Goal: Transaction & Acquisition: Book appointment/travel/reservation

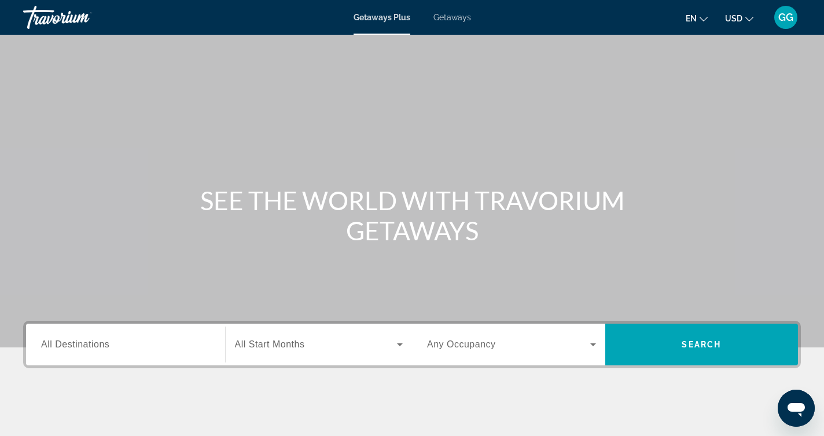
click at [456, 16] on span "Getaways" at bounding box center [452, 17] width 38 height 9
click at [99, 340] on span "All Destinations" at bounding box center [75, 344] width 68 height 10
click at [99, 340] on input "Destination All Destinations" at bounding box center [125, 345] width 169 height 14
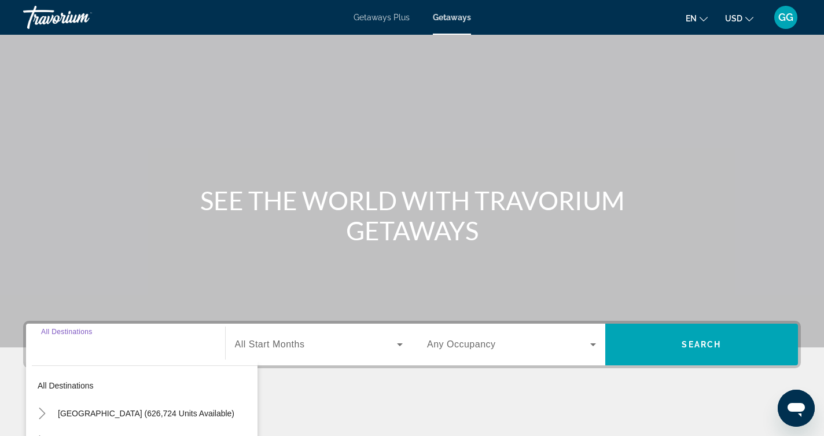
scroll to position [190, 0]
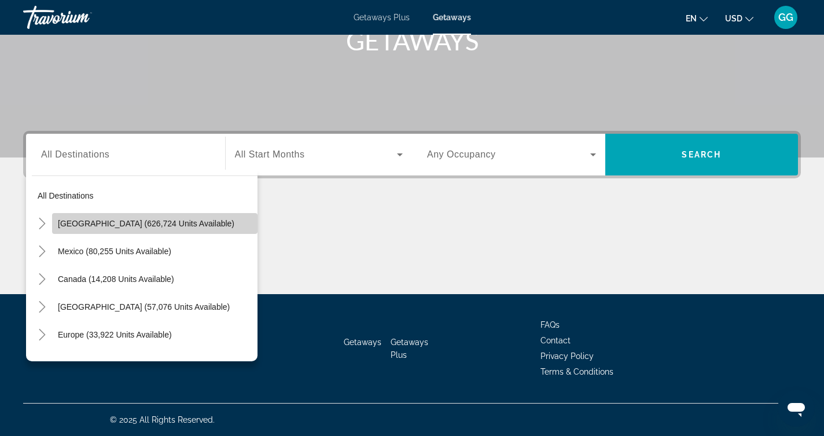
click at [157, 221] on span "[GEOGRAPHIC_DATA] (626,724 units available)" at bounding box center [146, 223] width 176 height 9
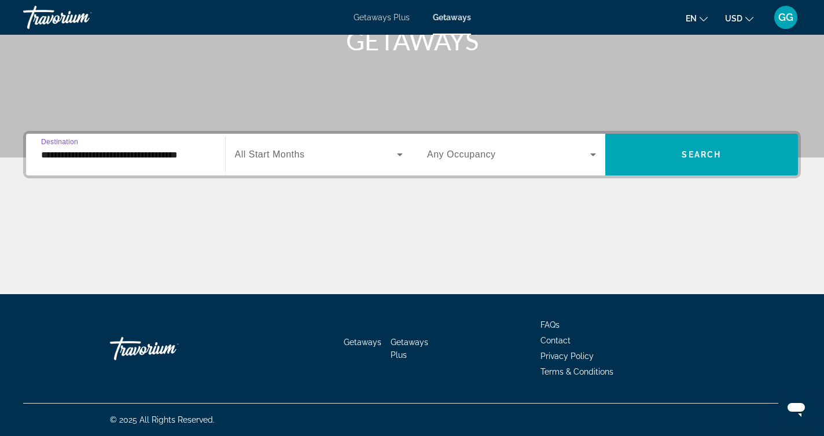
click at [159, 154] on input "**********" at bounding box center [125, 155] width 169 height 14
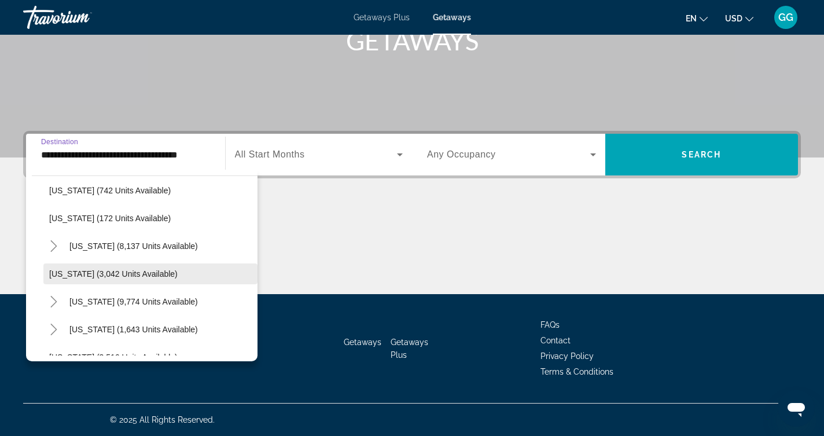
scroll to position [597, 0]
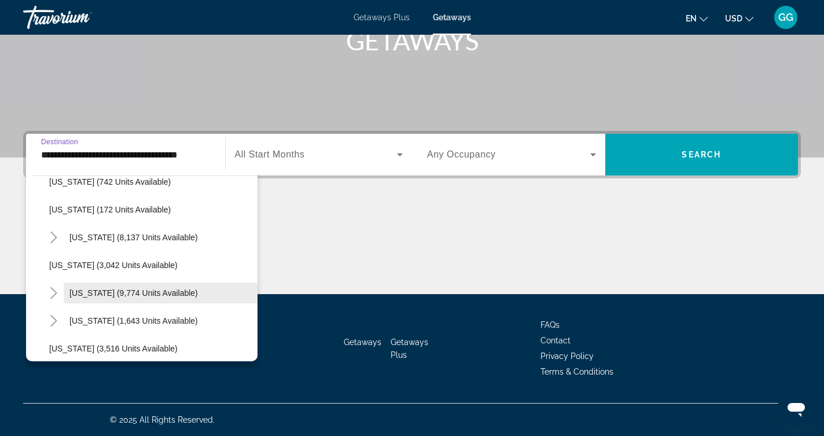
click at [164, 290] on span "[US_STATE] (9,774 units available)" at bounding box center [133, 292] width 128 height 9
type input "**********"
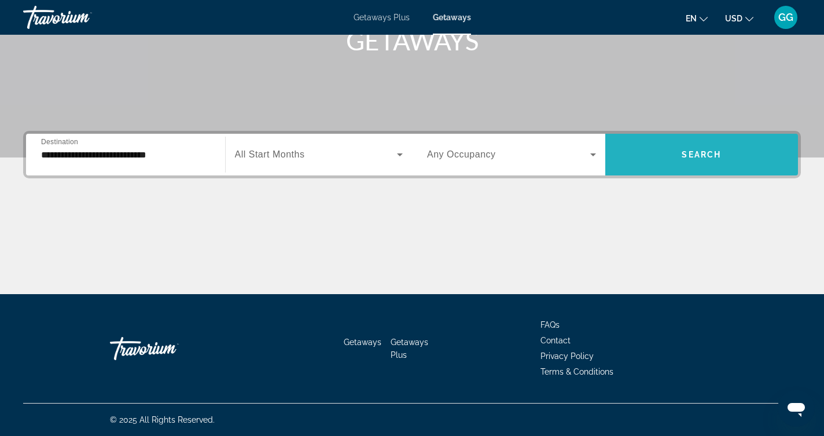
click at [723, 147] on span "Search widget" at bounding box center [701, 155] width 193 height 28
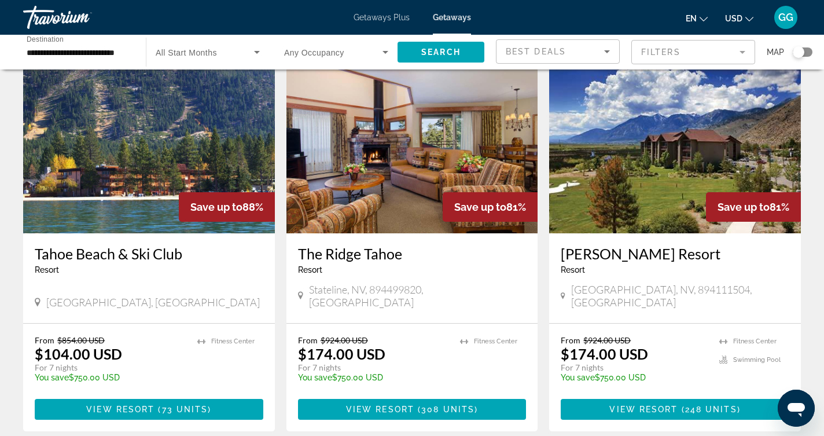
scroll to position [477, 0]
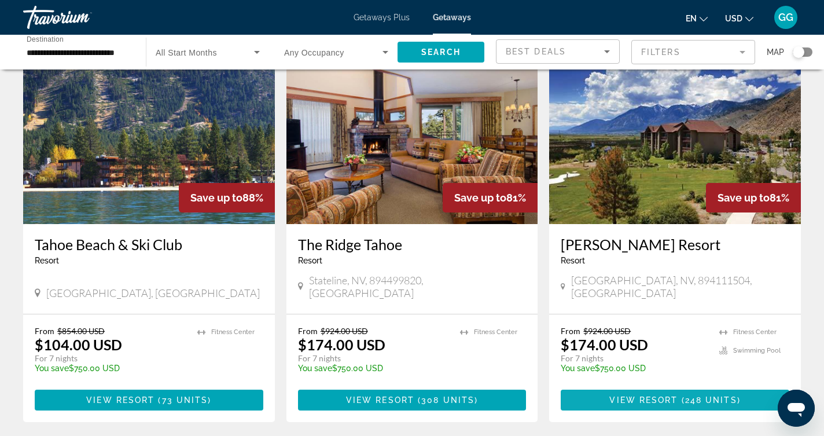
click at [669, 386] on span "Main content" at bounding box center [675, 400] width 229 height 28
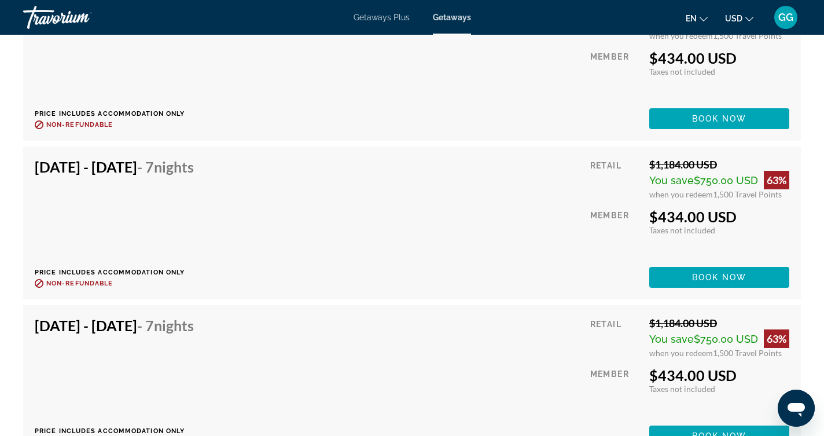
scroll to position [6820, 0]
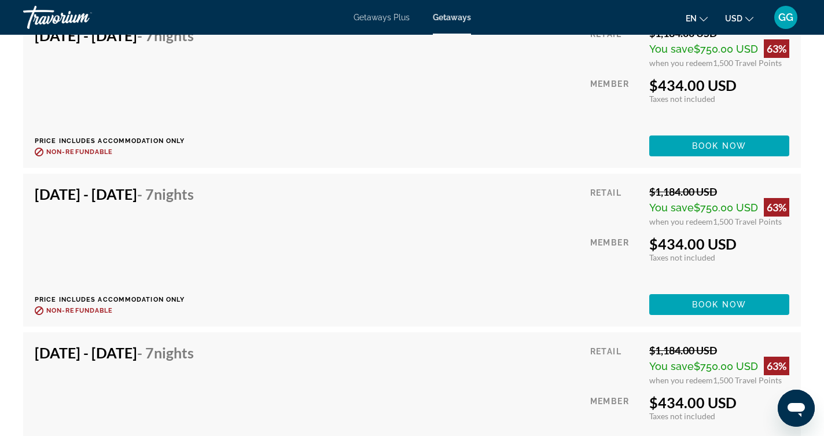
click at [451, 15] on span "Getaways" at bounding box center [452, 17] width 38 height 9
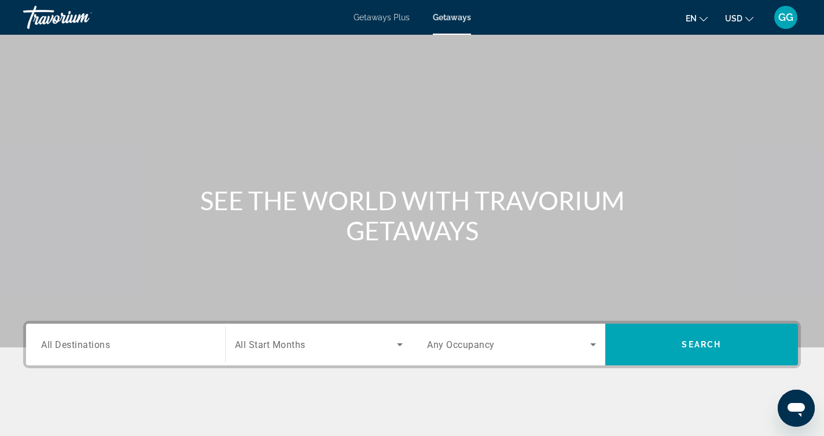
click at [97, 344] on span "All Destinations" at bounding box center [75, 343] width 69 height 11
click at [97, 344] on input "Destination All Destinations" at bounding box center [125, 345] width 169 height 14
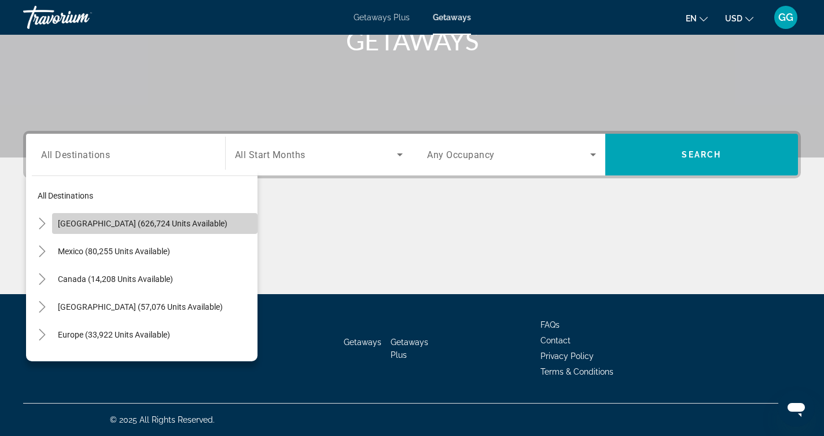
click at [160, 224] on span "[GEOGRAPHIC_DATA] (626,724 units available)" at bounding box center [143, 223] width 170 height 9
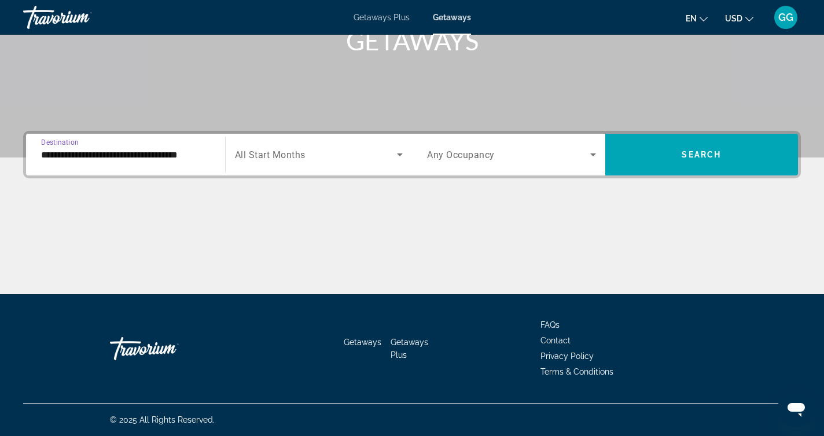
click at [152, 155] on input "**********" at bounding box center [125, 155] width 169 height 14
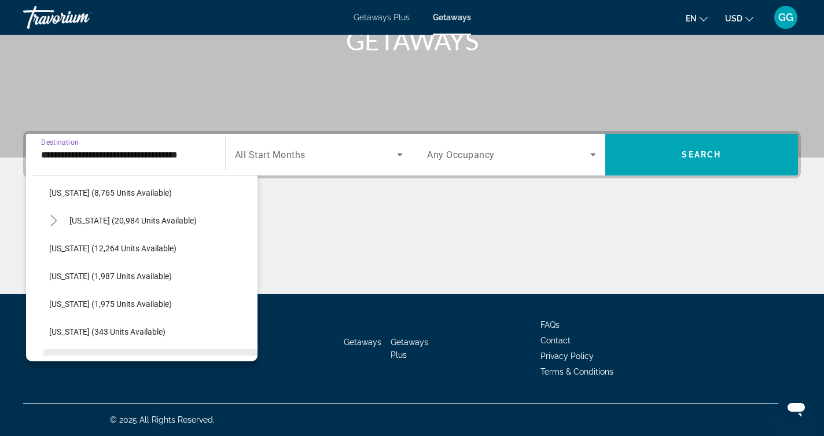
scroll to position [251, 0]
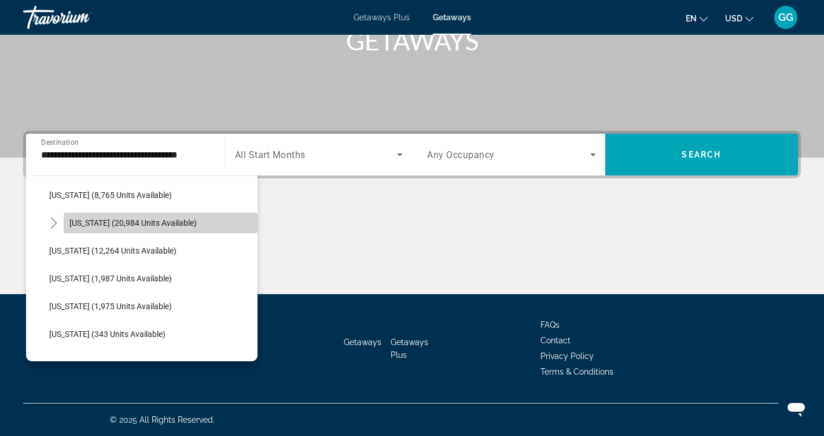
click at [152, 222] on span "[US_STATE] (20,984 units available)" at bounding box center [132, 222] width 127 height 9
type input "**********"
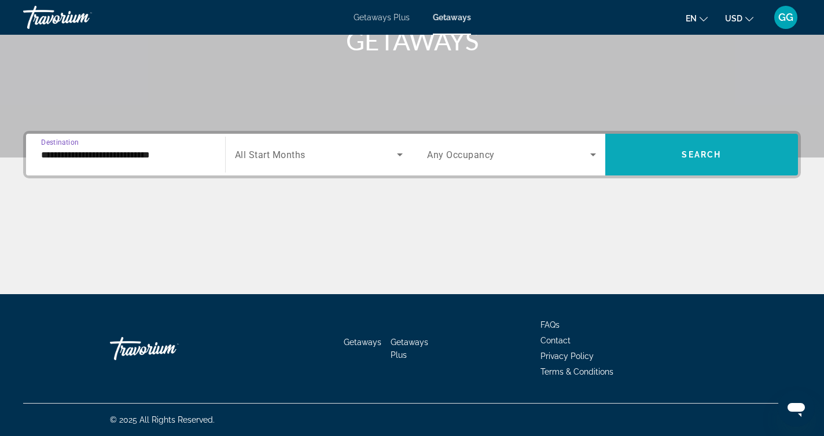
click at [731, 150] on span "Search widget" at bounding box center [701, 155] width 193 height 28
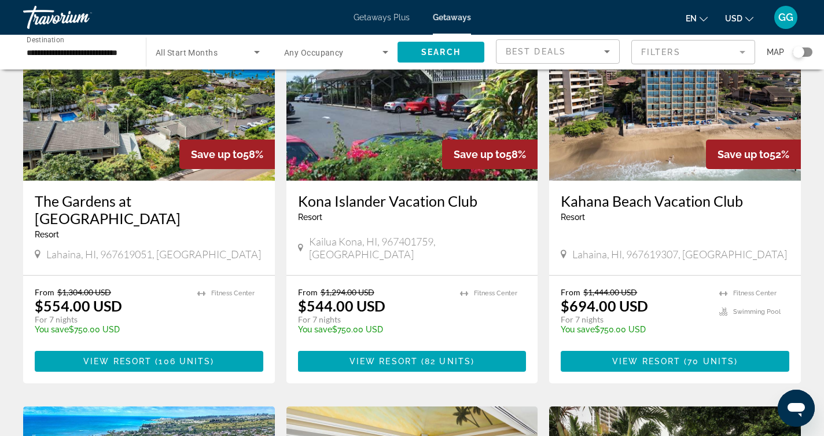
scroll to position [115, 0]
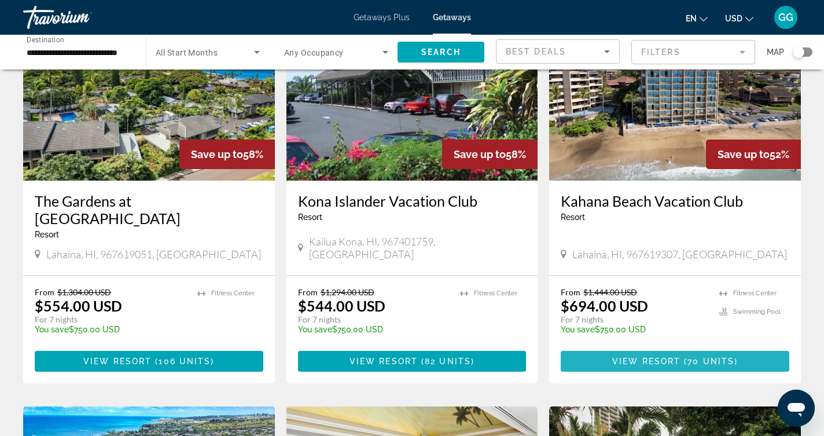
click at [679, 347] on span "Main content" at bounding box center [675, 361] width 229 height 28
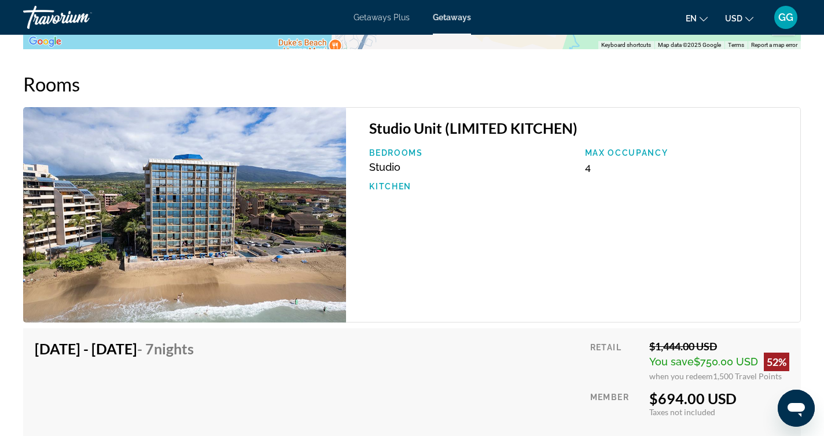
scroll to position [1789, 0]
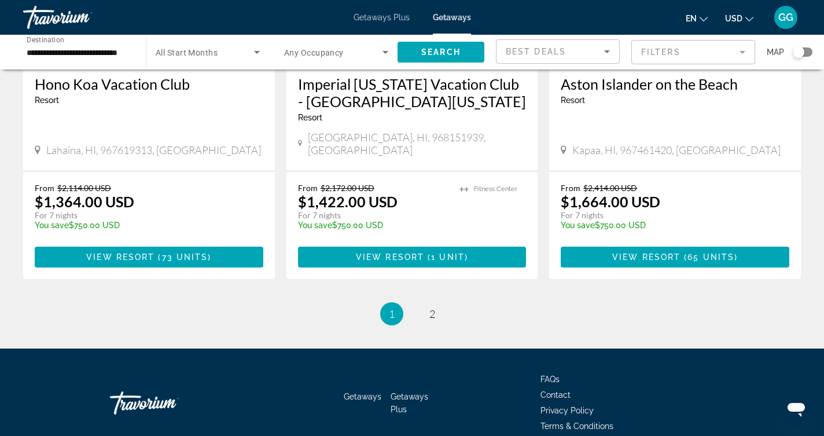
scroll to position [1454, 0]
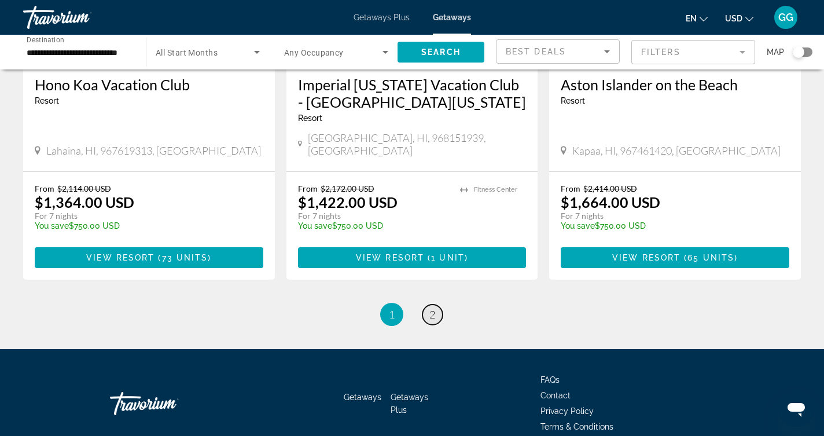
click at [433, 308] on span "2" at bounding box center [432, 314] width 6 height 13
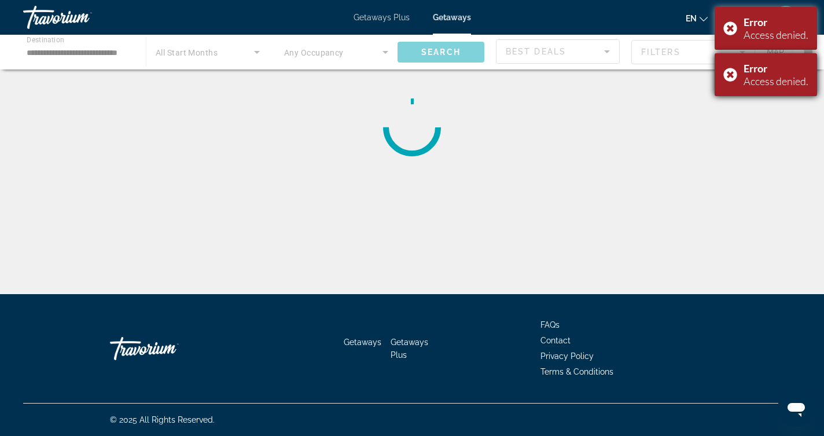
click at [731, 74] on div "Error Access denied." at bounding box center [766, 74] width 102 height 43
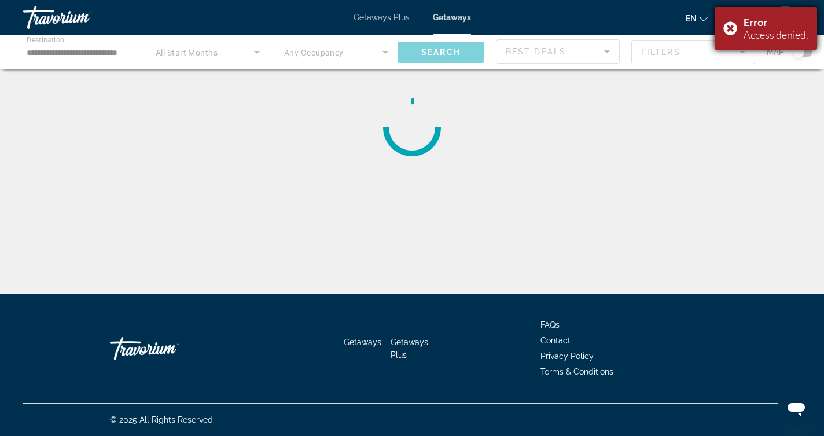
click at [733, 25] on div "Error Access denied." at bounding box center [766, 28] width 102 height 43
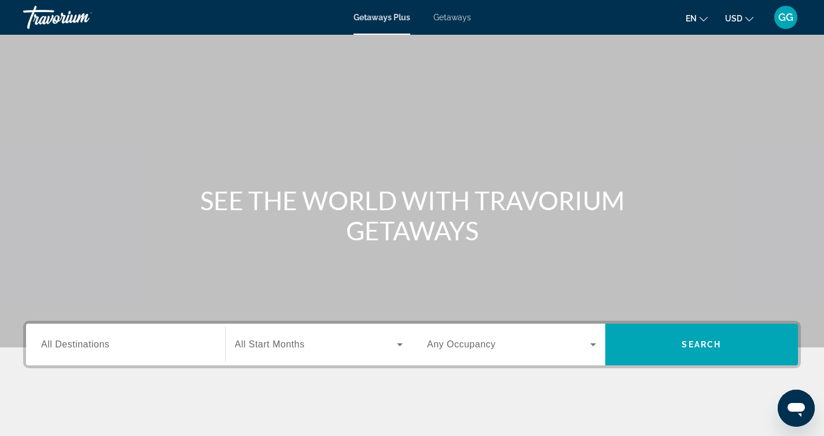
click at [84, 344] on span "All Destinations" at bounding box center [75, 344] width 68 height 10
click at [84, 344] on input "Destination All Destinations" at bounding box center [125, 345] width 169 height 14
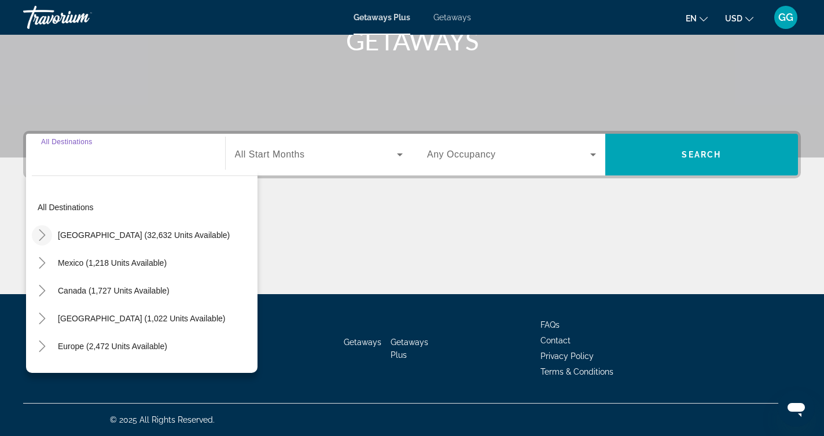
click at [43, 234] on icon "Toggle United States (32,632 units available)" at bounding box center [42, 235] width 6 height 12
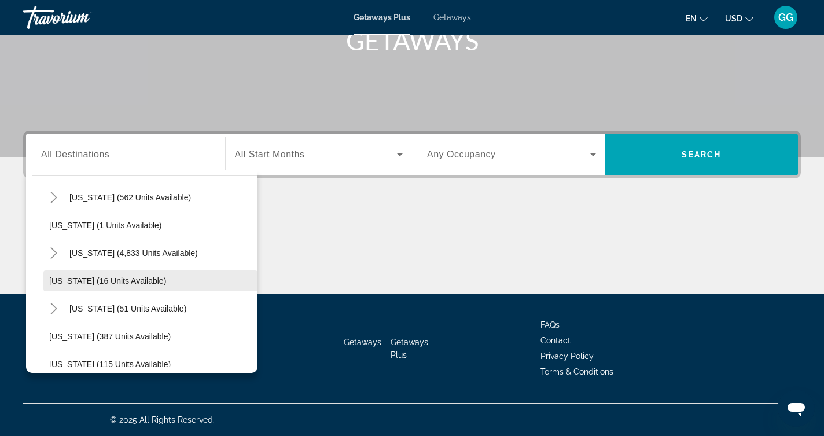
scroll to position [157, 0]
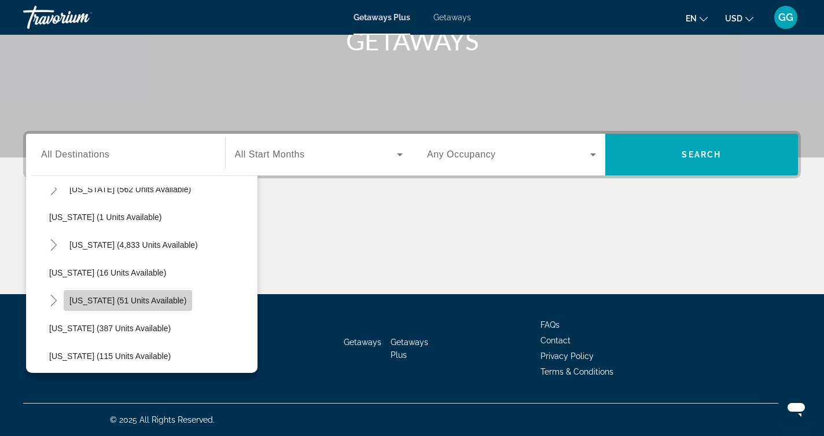
click at [145, 293] on span "Search widget" at bounding box center [128, 300] width 128 height 28
type input "**********"
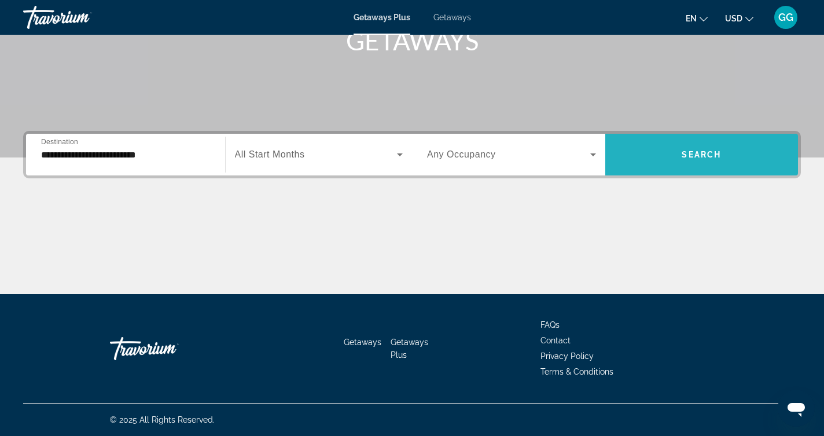
click at [699, 156] on span "Search" at bounding box center [701, 154] width 39 height 9
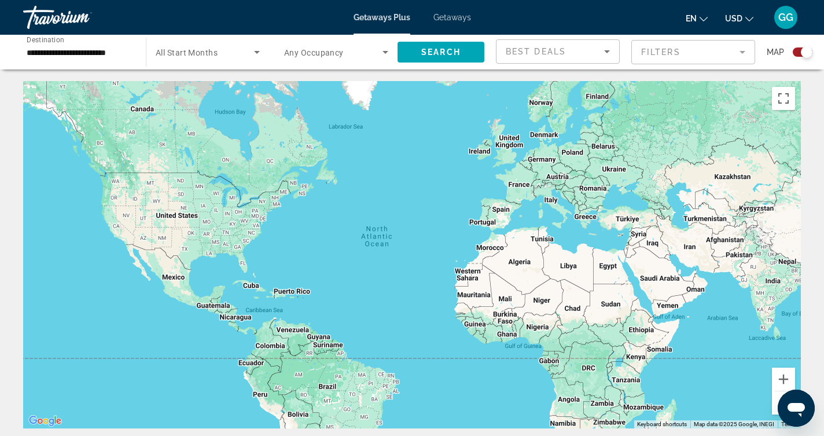
click at [454, 13] on span "Getaways" at bounding box center [452, 17] width 38 height 9
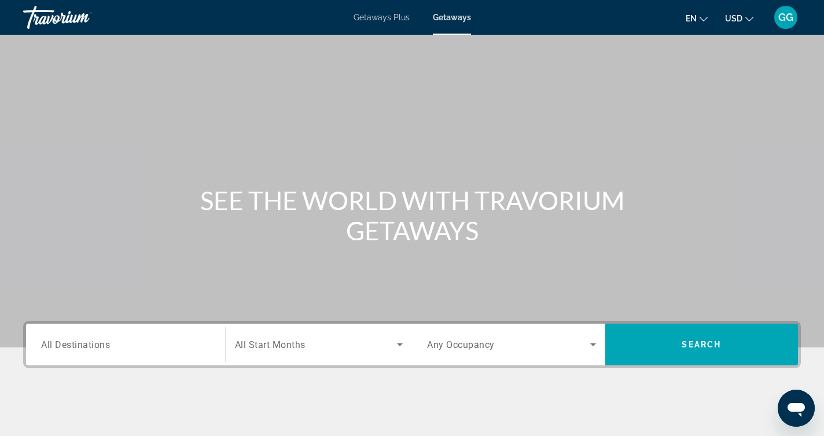
click at [98, 343] on span "All Destinations" at bounding box center [75, 343] width 69 height 11
click at [98, 343] on input "Destination All Destinations" at bounding box center [125, 345] width 169 height 14
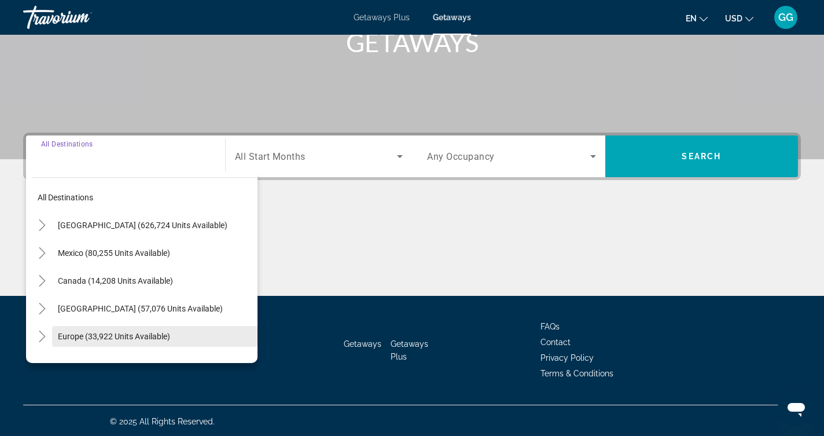
scroll to position [190, 0]
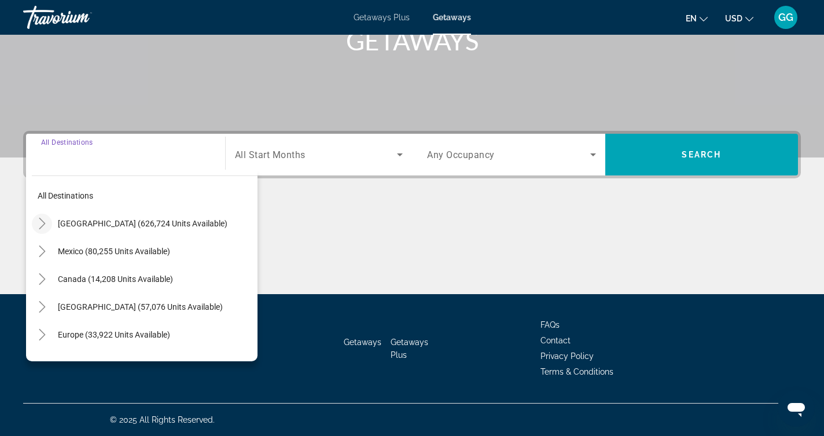
click at [46, 222] on icon "Toggle United States (626,724 units available)" at bounding box center [42, 224] width 12 height 12
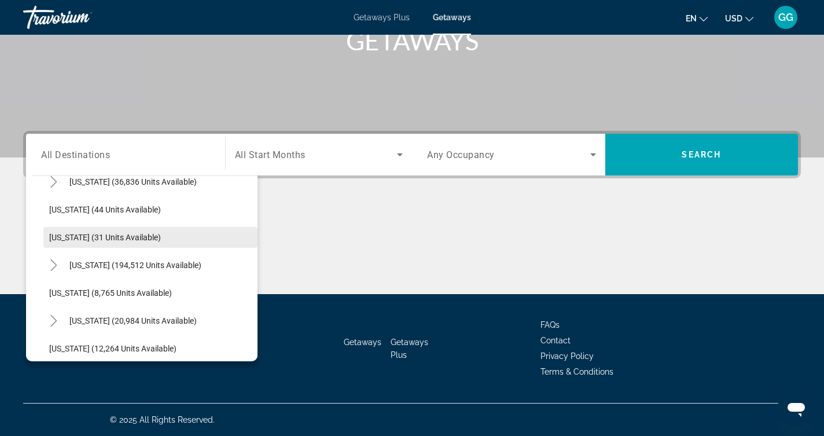
scroll to position [167, 0]
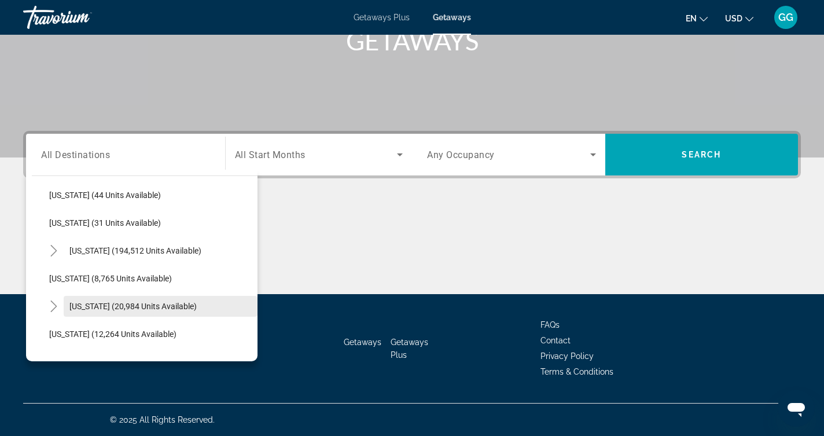
click at [140, 304] on span "[US_STATE] (20,984 units available)" at bounding box center [132, 305] width 127 height 9
type input "**********"
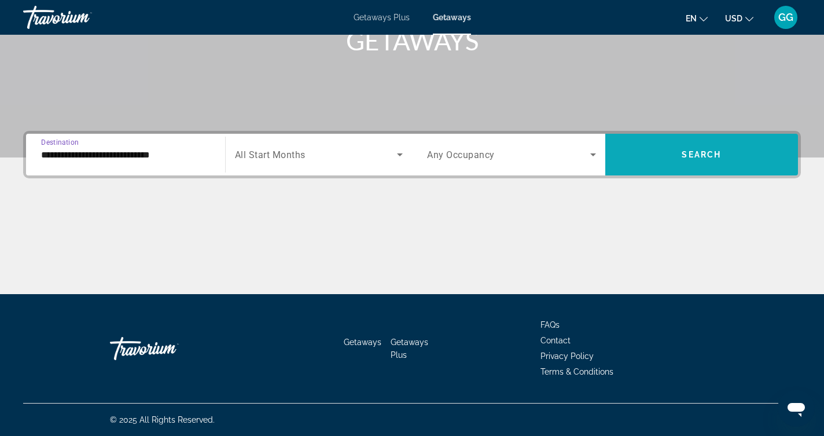
click at [667, 142] on span "Search widget" at bounding box center [701, 155] width 193 height 28
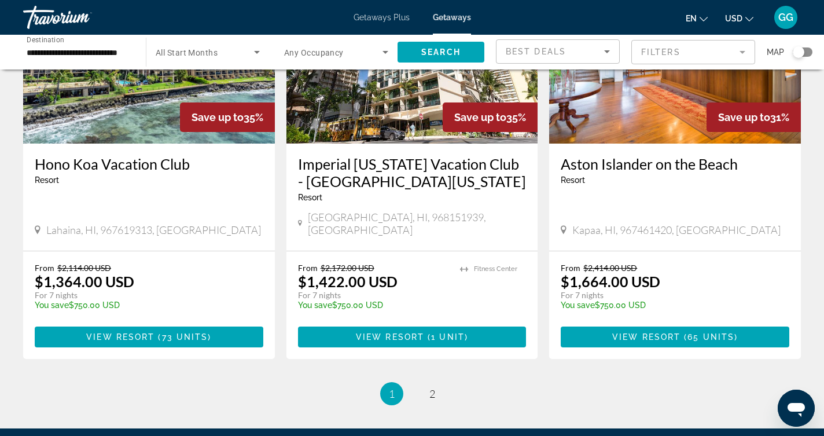
scroll to position [1375, 0]
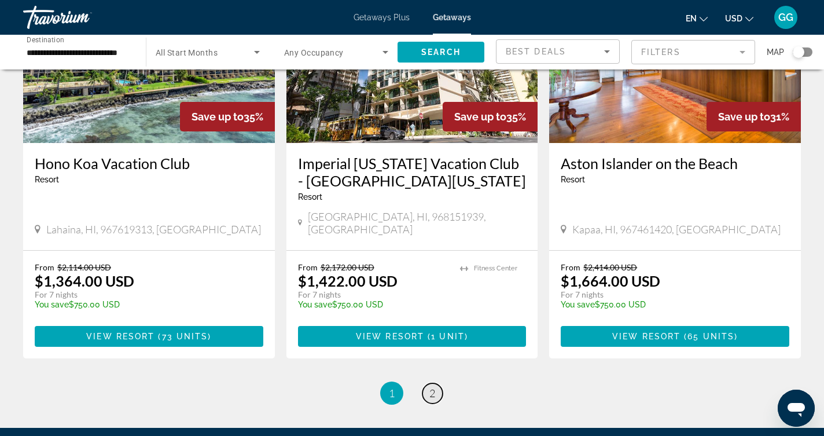
click at [435, 386] on span "2" at bounding box center [432, 392] width 6 height 13
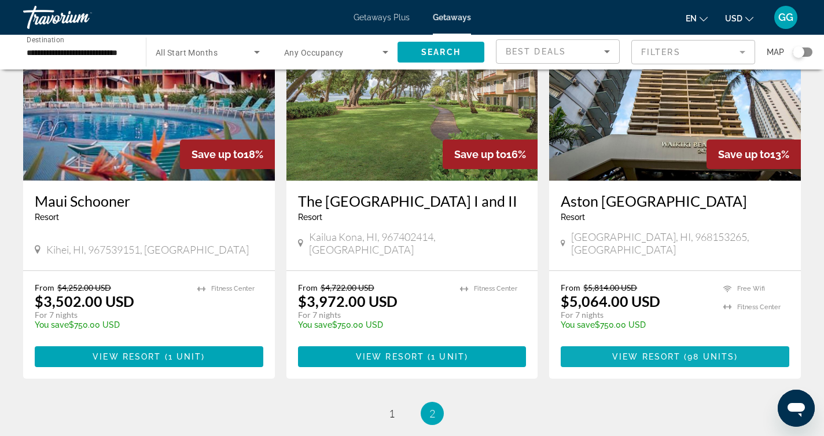
scroll to position [918, 0]
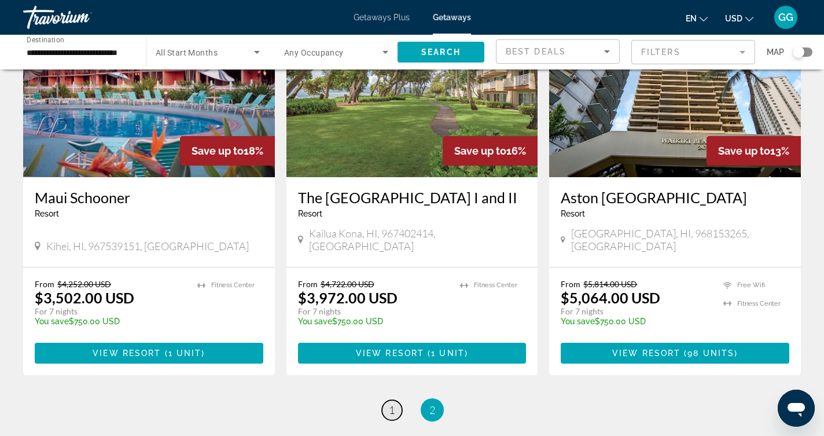
click at [389, 403] on span "1" at bounding box center [392, 409] width 6 height 13
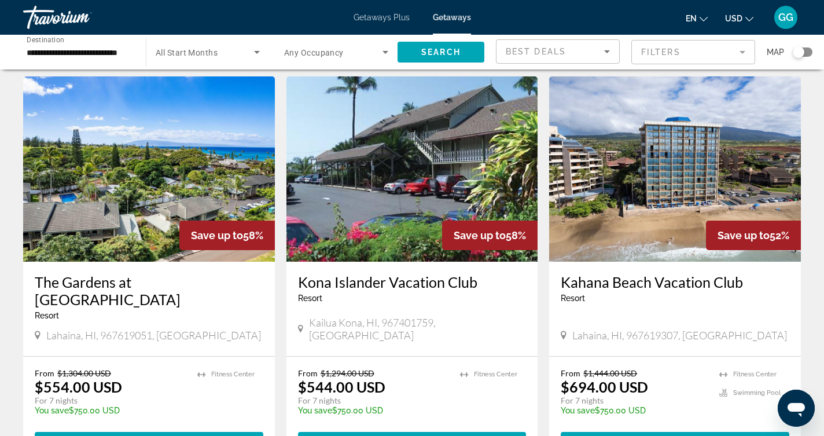
scroll to position [41, 0]
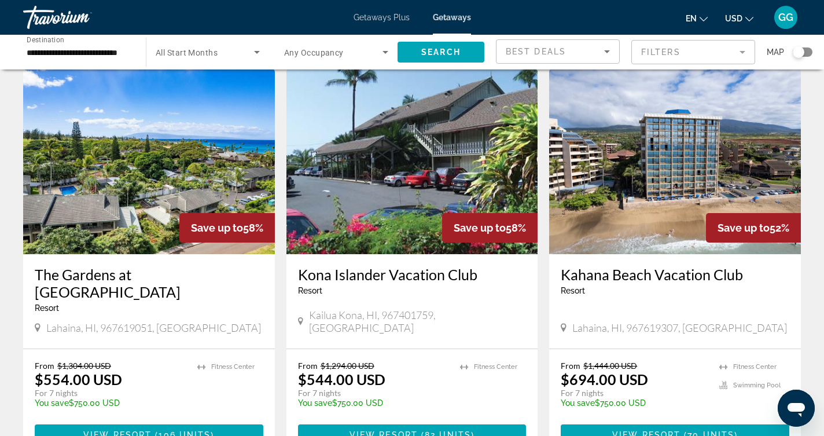
click at [143, 207] on img "Main content" at bounding box center [149, 161] width 252 height 185
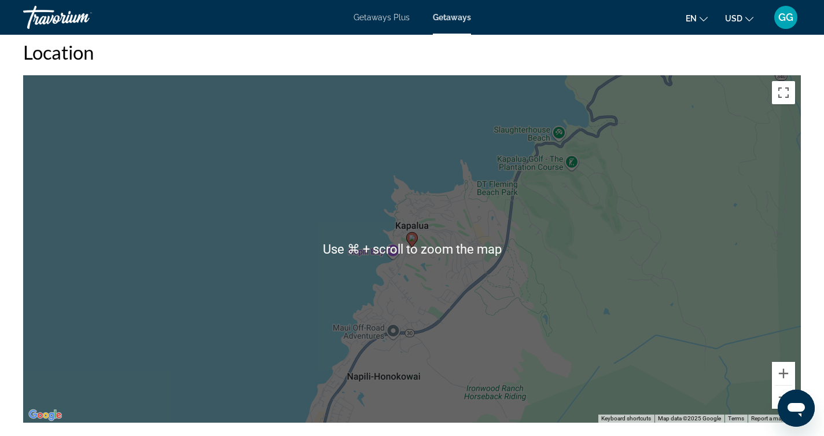
scroll to position [1395, 0]
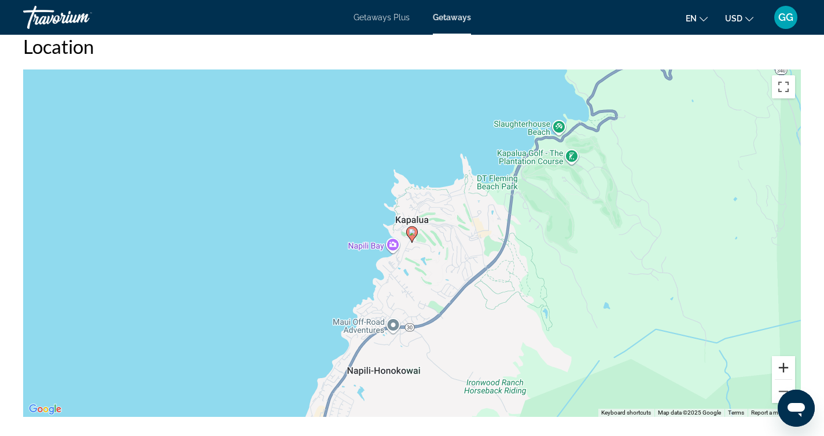
click at [784, 366] on button "Zoom in" at bounding box center [783, 367] width 23 height 23
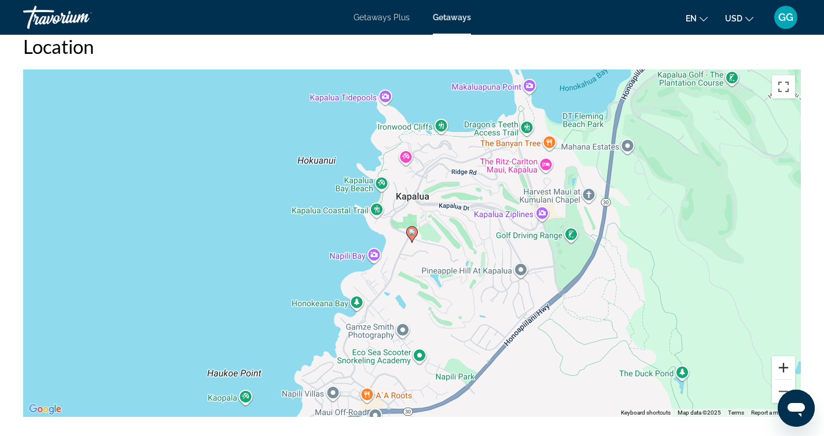
click at [784, 366] on button "Zoom in" at bounding box center [783, 367] width 23 height 23
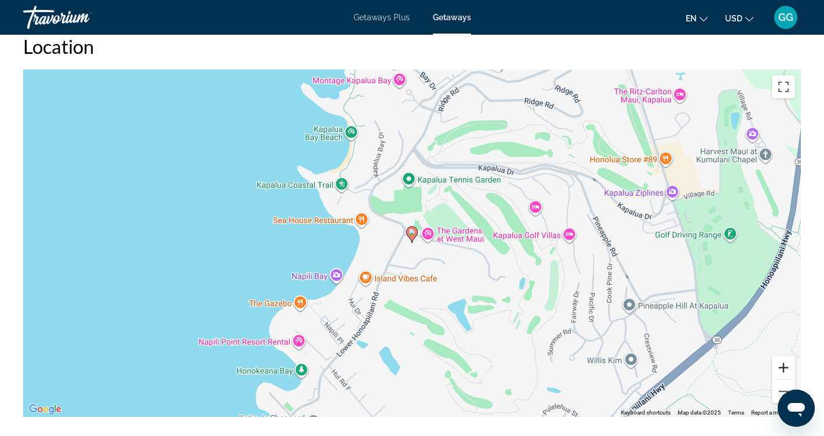
click at [784, 366] on button "Zoom in" at bounding box center [783, 367] width 23 height 23
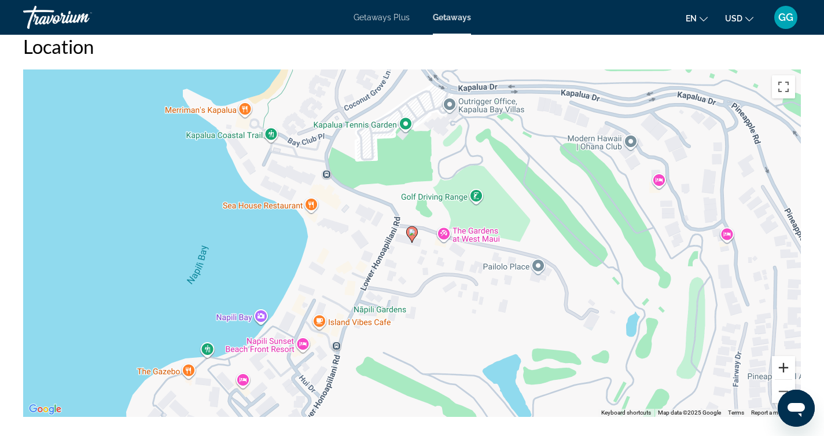
click at [784, 366] on button "Zoom in" at bounding box center [783, 367] width 23 height 23
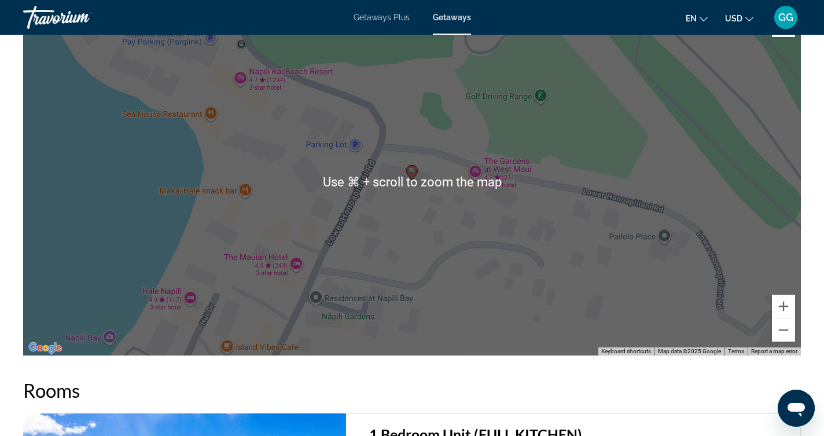
scroll to position [1459, 0]
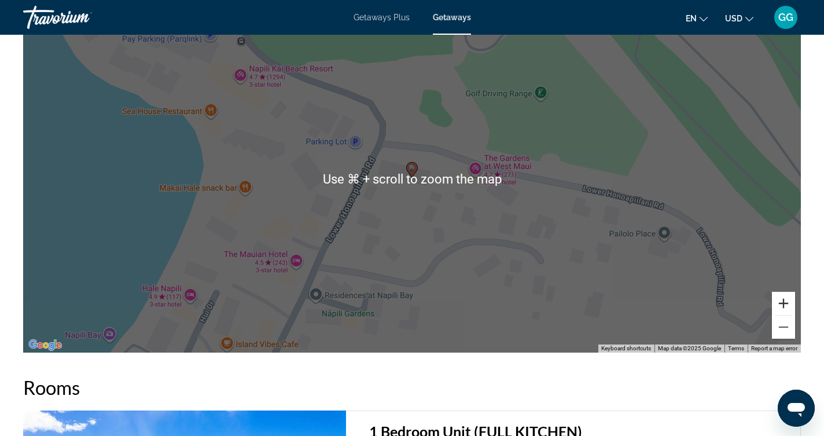
click at [786, 301] on button "Zoom in" at bounding box center [783, 303] width 23 height 23
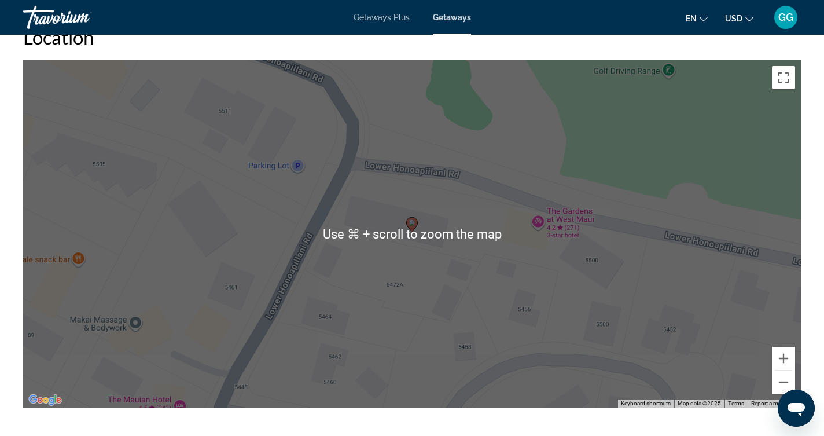
scroll to position [1401, 0]
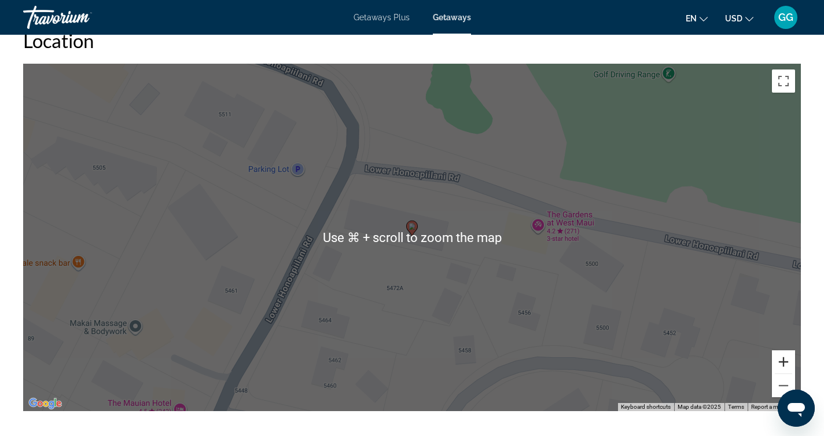
click at [781, 361] on button "Zoom in" at bounding box center [783, 361] width 23 height 23
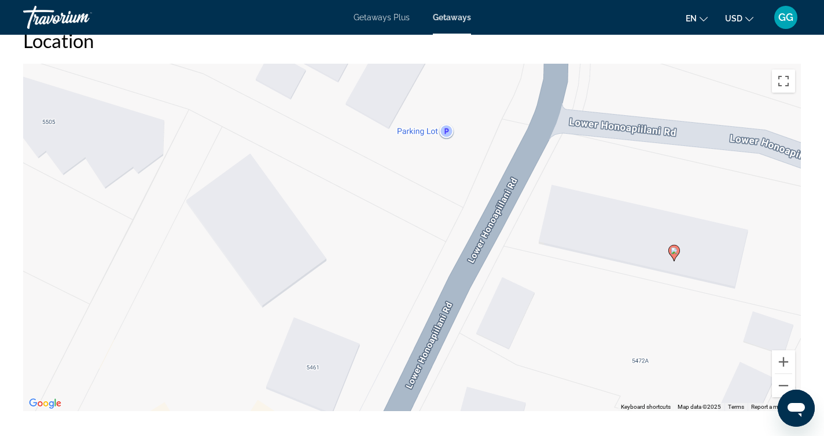
drag, startPoint x: 439, startPoint y: 294, endPoint x: 738, endPoint y: 311, distance: 299.6
click at [738, 311] on div "To activate drag with keyboard, press Alt + Enter. Once in keyboard drag state,…" at bounding box center [412, 237] width 778 height 347
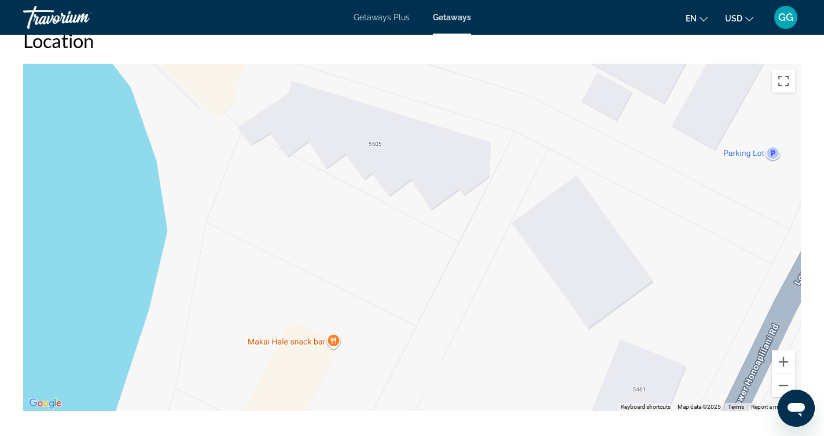
drag, startPoint x: 414, startPoint y: 241, endPoint x: 683, endPoint y: 274, distance: 271.0
click at [683, 274] on div "To activate drag with keyboard, press Alt + Enter. Once in keyboard drag state,…" at bounding box center [412, 237] width 778 height 347
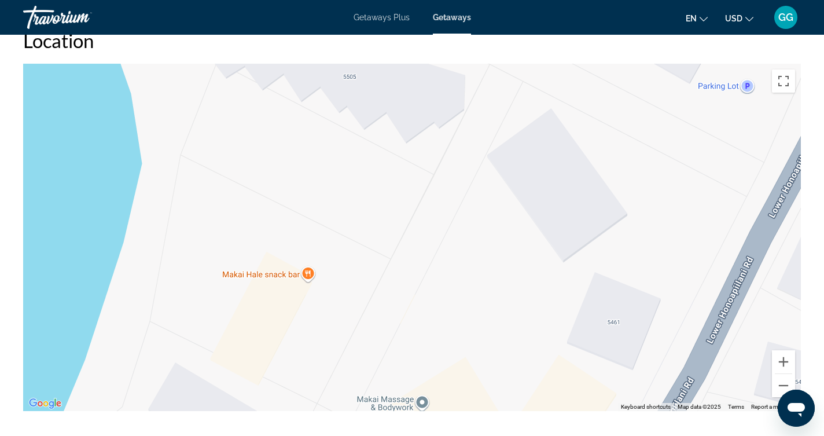
drag, startPoint x: 563, startPoint y: 310, endPoint x: 529, endPoint y: 237, distance: 80.3
click at [529, 237] on div "To activate drag with keyboard, press Alt + Enter. Once in keyboard drag state,…" at bounding box center [412, 237] width 778 height 347
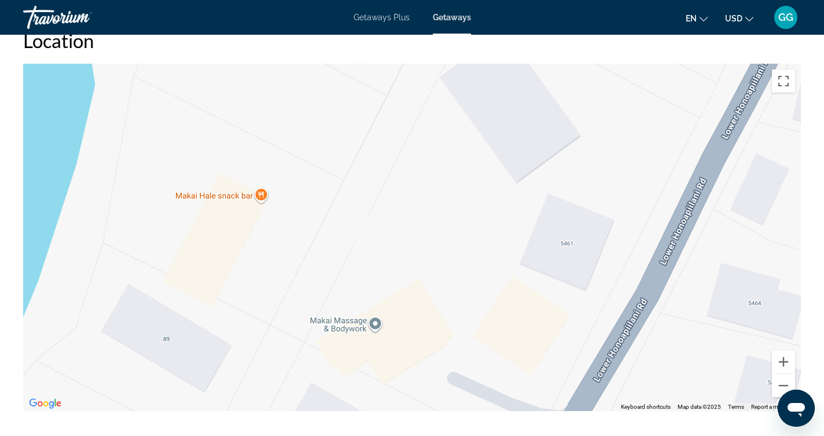
drag, startPoint x: 522, startPoint y: 257, endPoint x: 391, endPoint y: 167, distance: 159.0
click at [410, 170] on div "To activate drag with keyboard, press Alt + Enter. Once in keyboard drag state,…" at bounding box center [412, 237] width 778 height 347
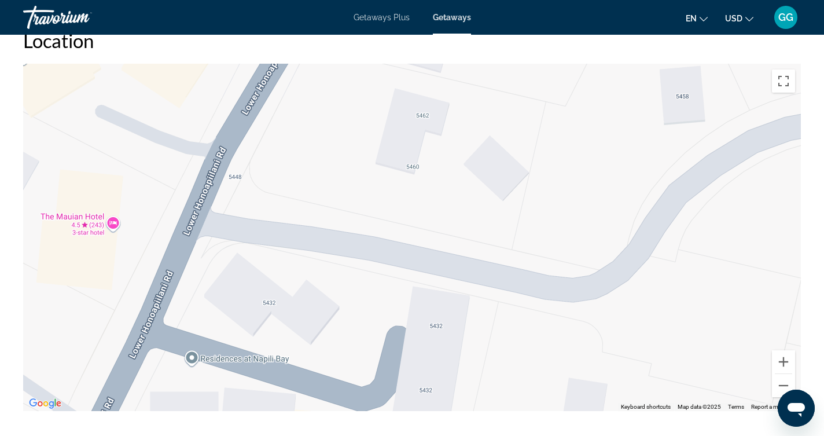
drag, startPoint x: 488, startPoint y: 312, endPoint x: 481, endPoint y: 283, distance: 29.2
click at [482, 284] on div "Main content" at bounding box center [412, 237] width 778 height 347
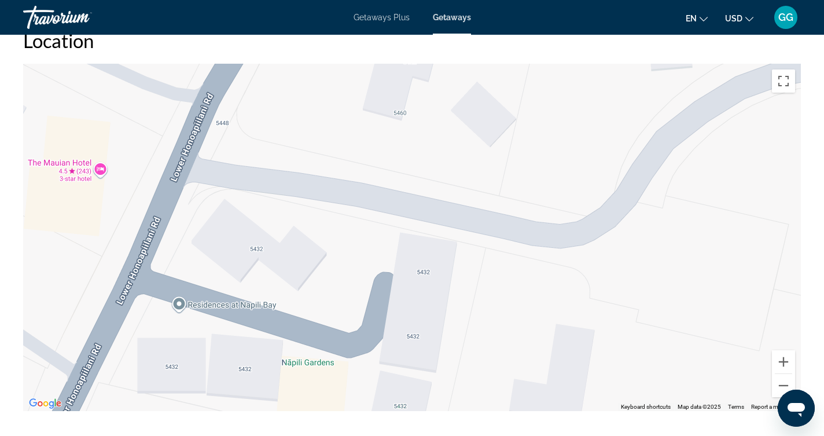
drag, startPoint x: 472, startPoint y: 220, endPoint x: 461, endPoint y: 202, distance: 21.8
click at [463, 202] on div "Main content" at bounding box center [412, 237] width 778 height 347
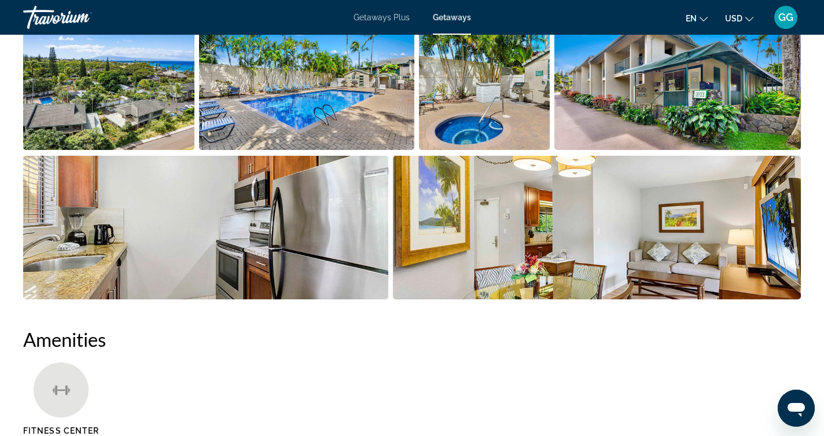
scroll to position [596, 0]
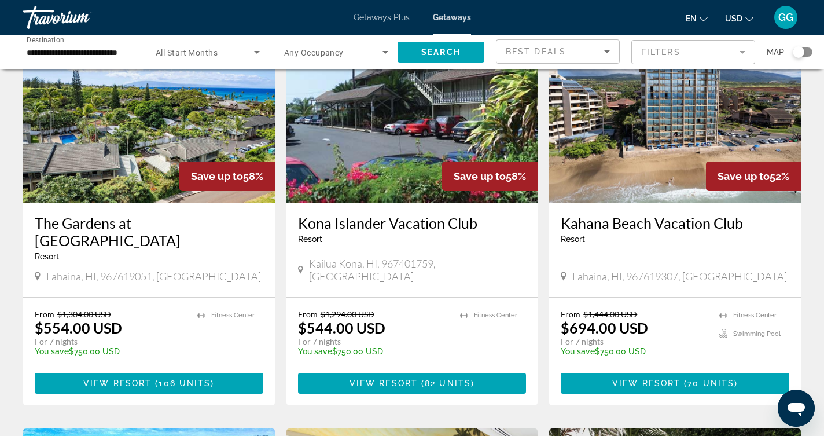
scroll to position [94, 0]
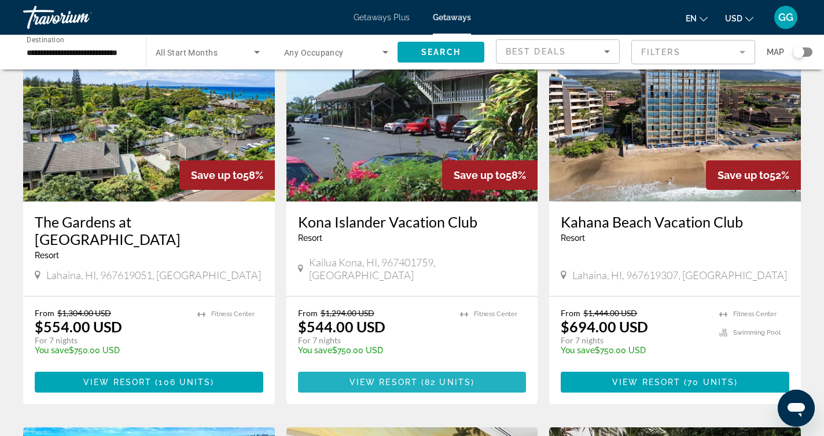
click at [397, 377] on span "View Resort" at bounding box center [383, 381] width 68 height 9
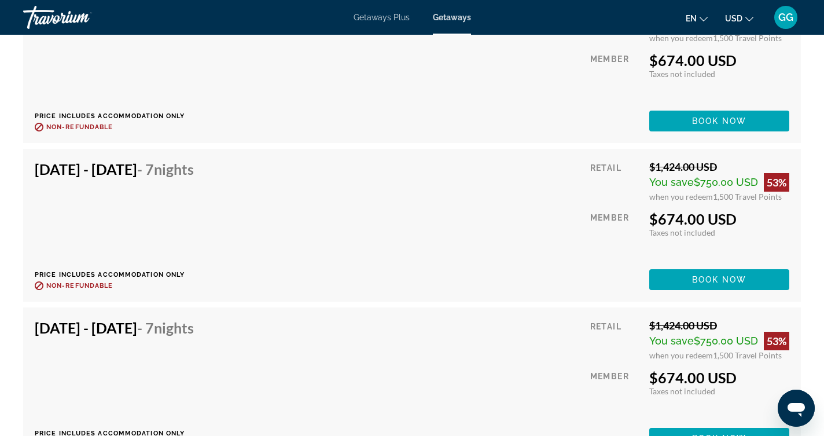
scroll to position [3816, 0]
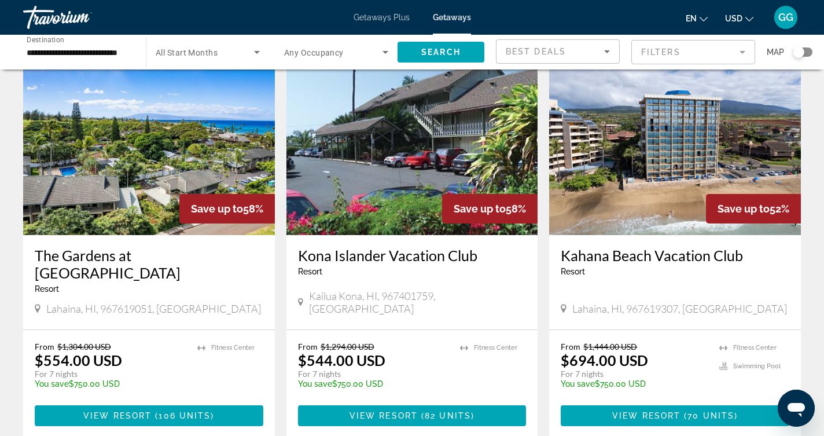
scroll to position [62, 0]
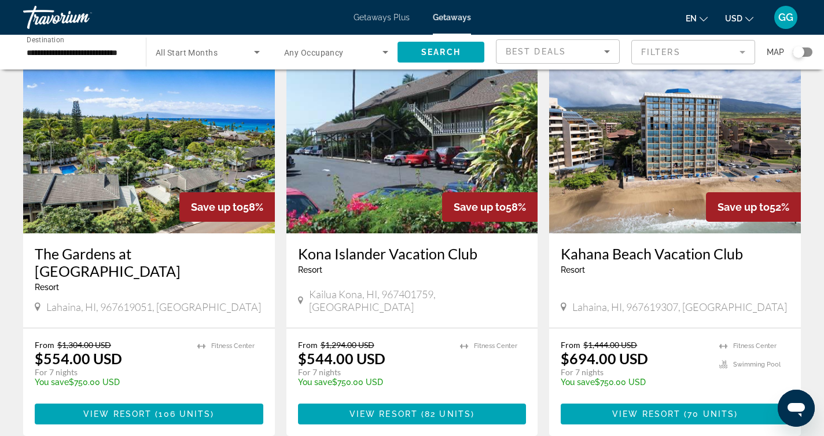
click at [645, 252] on h3 "Kahana Beach Vacation Club" at bounding box center [675, 253] width 229 height 17
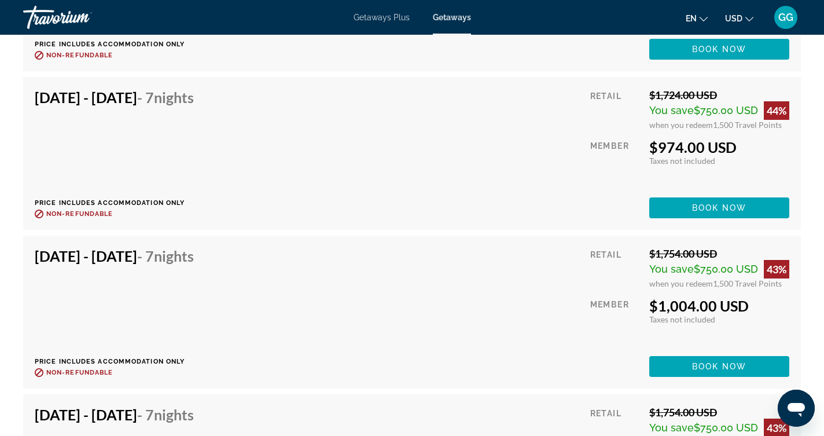
scroll to position [2363, 0]
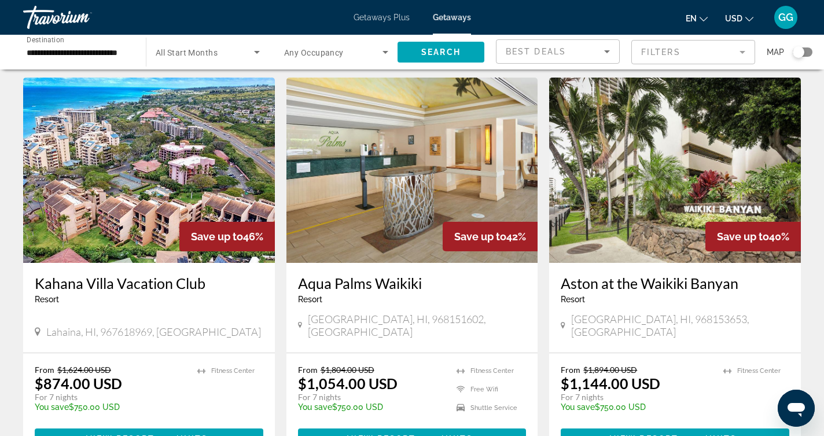
scroll to position [436, 0]
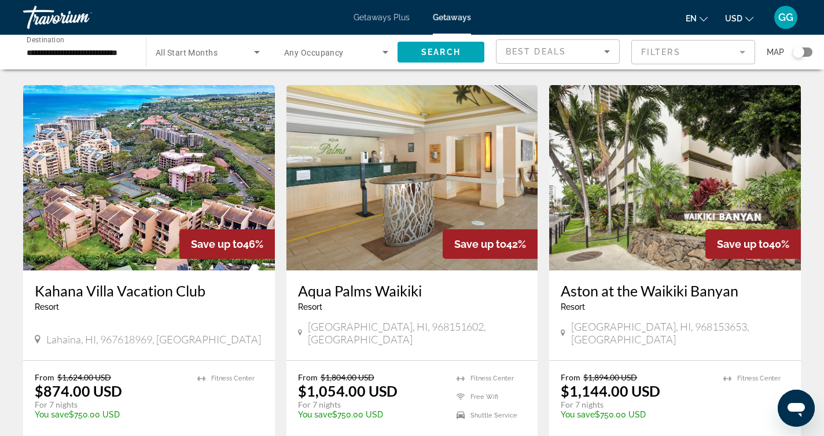
click at [163, 213] on img "Main content" at bounding box center [149, 177] width 252 height 185
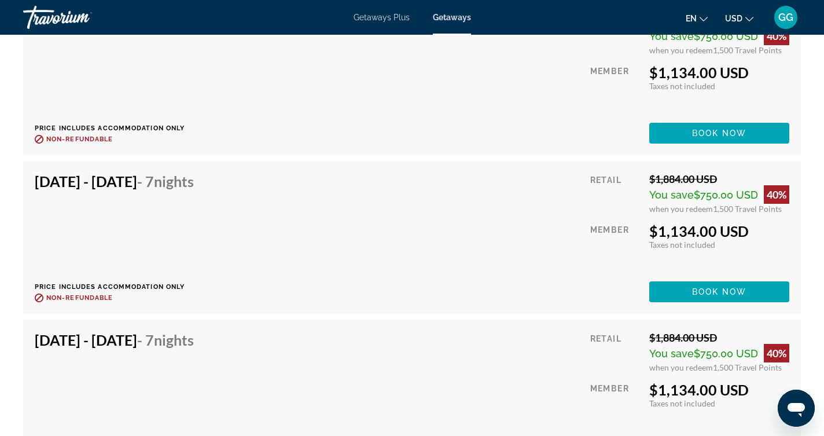
scroll to position [5046, 0]
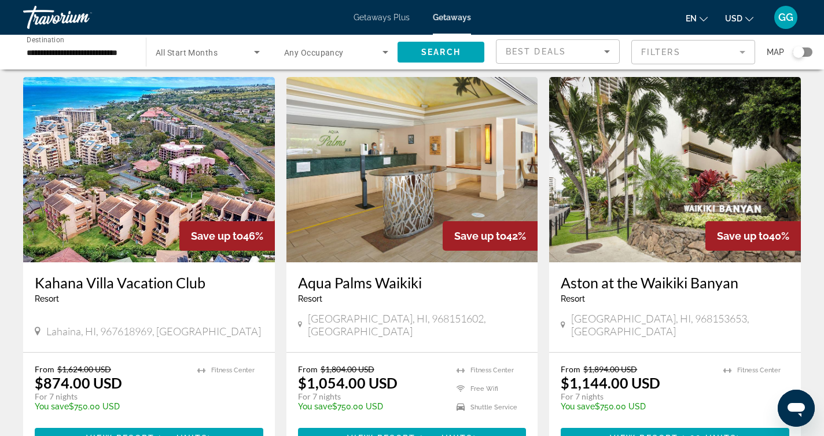
scroll to position [445, 0]
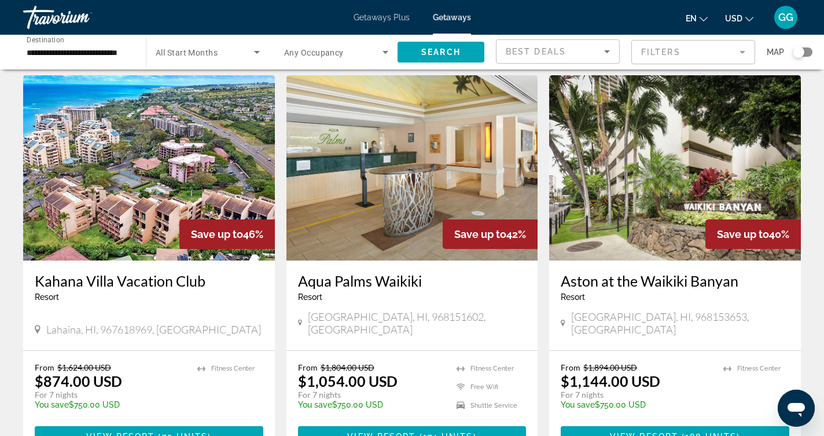
click at [386, 222] on img "Main content" at bounding box center [412, 167] width 252 height 185
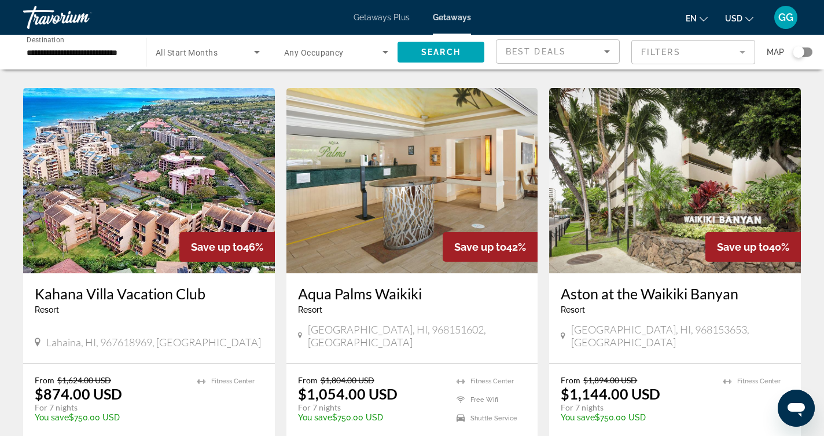
scroll to position [434, 0]
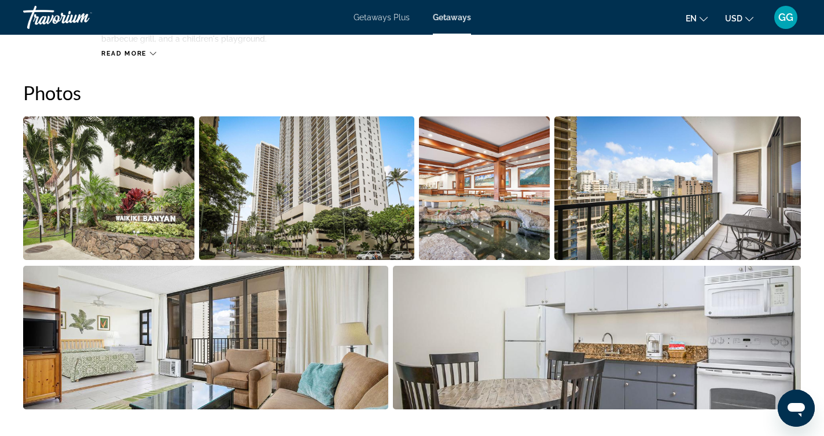
scroll to position [507, 0]
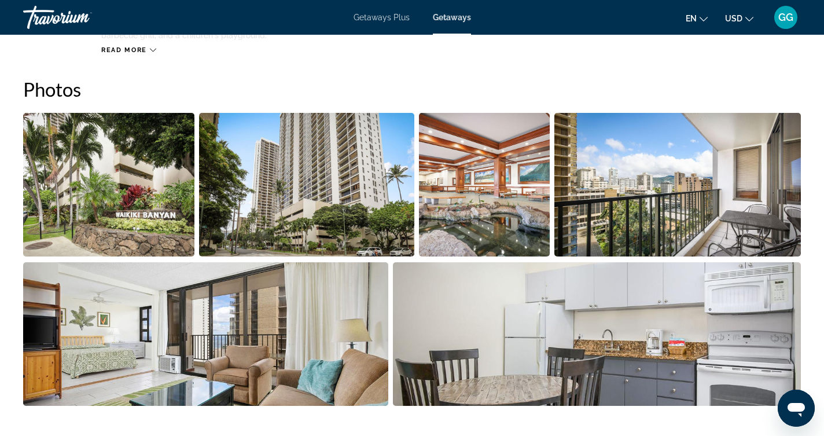
click at [497, 219] on img "Open full-screen image slider" at bounding box center [484, 184] width 131 height 143
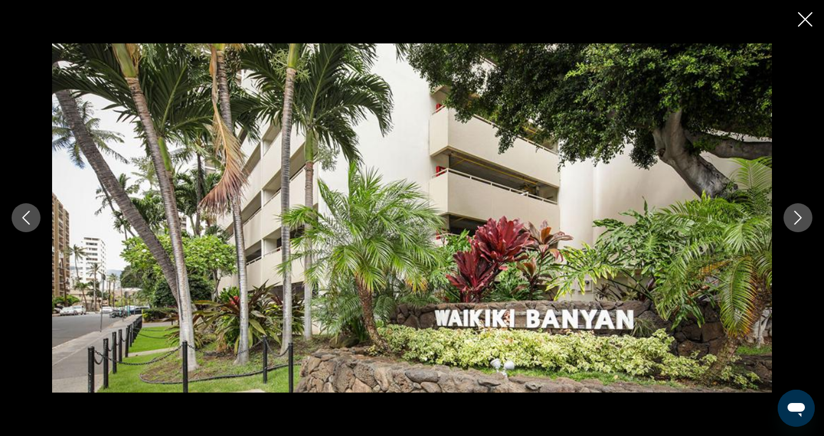
click at [798, 213] on icon "Next image" at bounding box center [798, 218] width 14 height 14
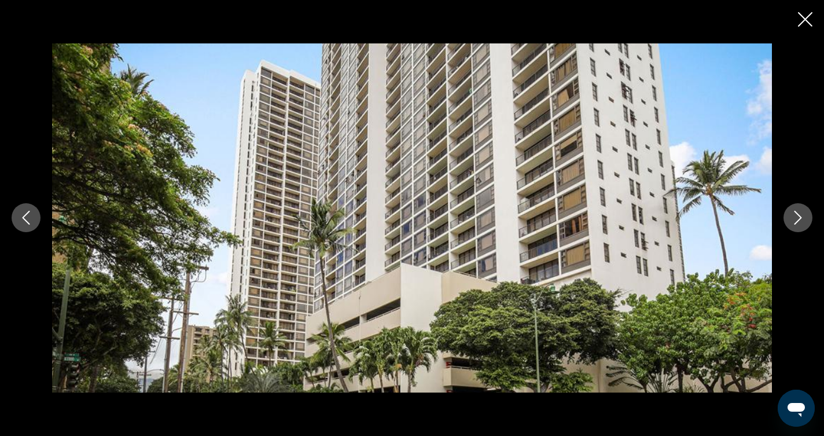
click at [798, 213] on icon "Next image" at bounding box center [798, 218] width 14 height 14
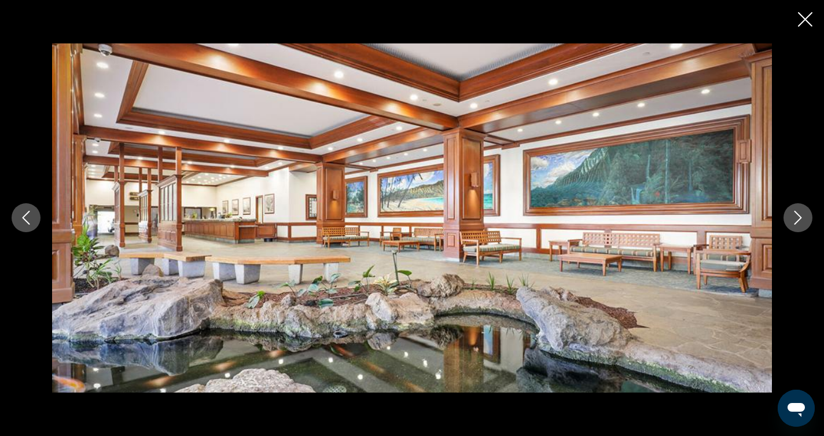
click at [798, 213] on icon "Next image" at bounding box center [798, 218] width 14 height 14
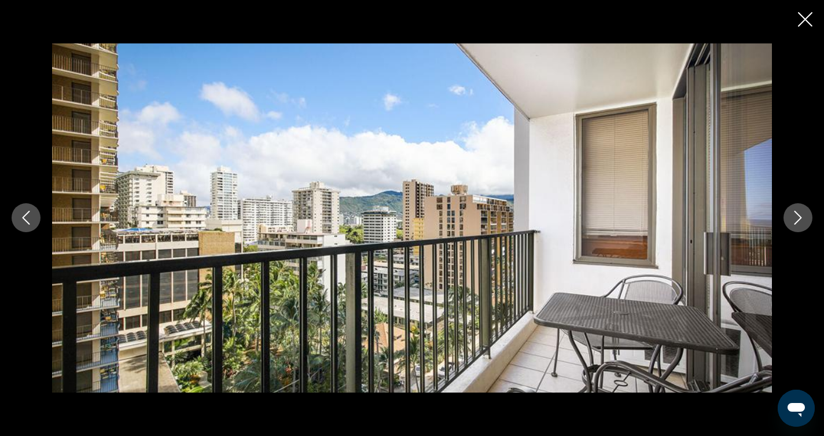
click at [798, 213] on icon "Next image" at bounding box center [798, 218] width 14 height 14
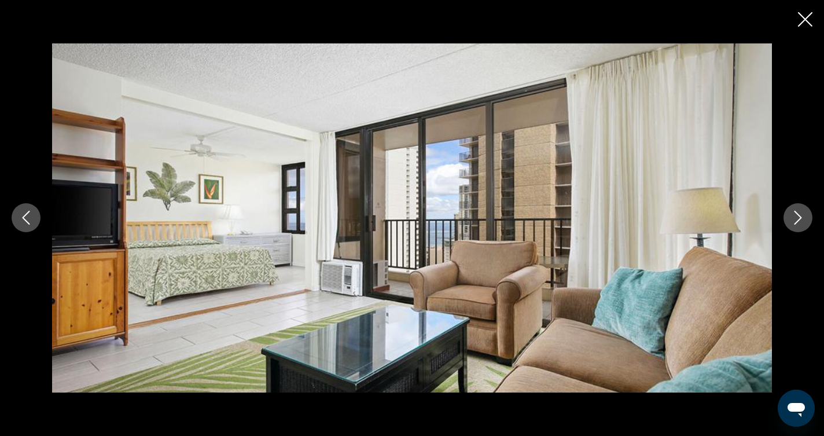
click at [798, 213] on icon "Next image" at bounding box center [798, 218] width 14 height 14
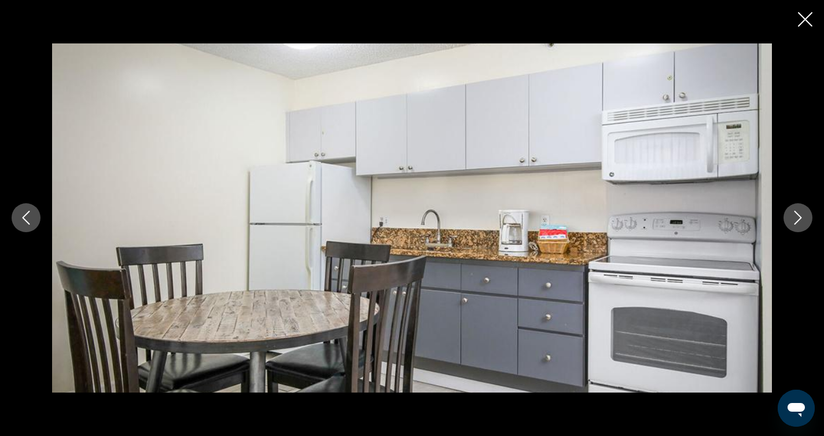
click at [798, 213] on icon "Next image" at bounding box center [798, 218] width 14 height 14
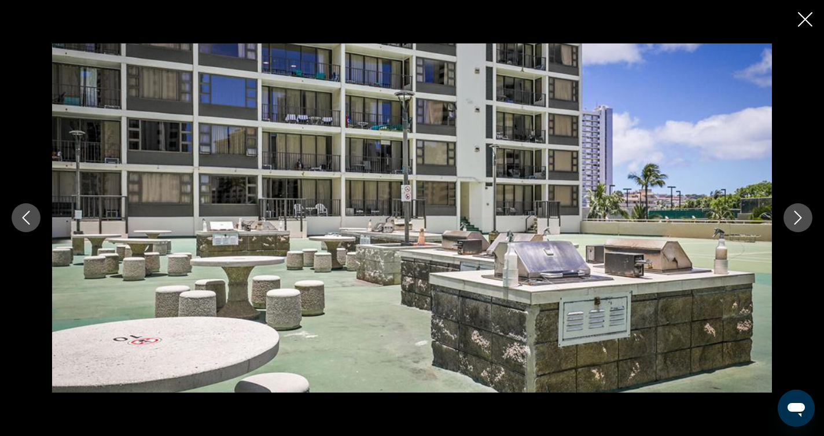
click at [798, 227] on button "Next image" at bounding box center [797, 217] width 29 height 29
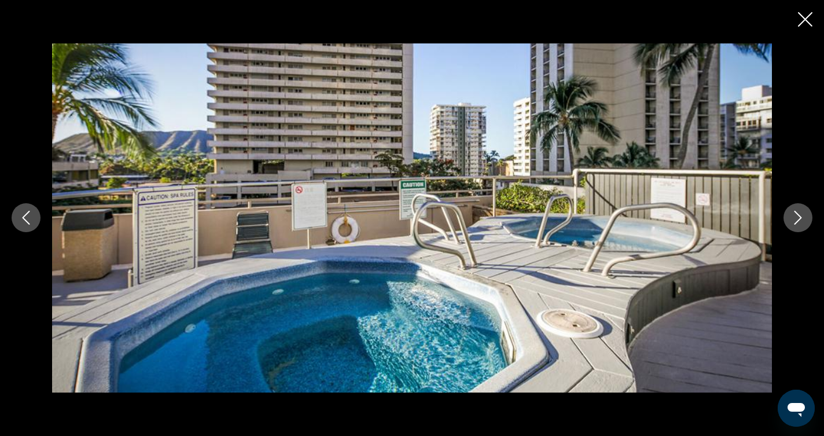
scroll to position [528, 0]
click at [797, 218] on icon "Next image" at bounding box center [798, 218] width 14 height 14
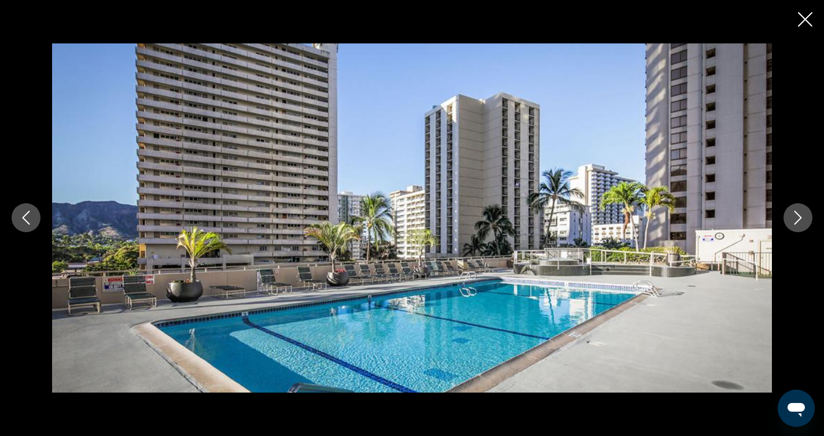
click at [797, 218] on icon "Next image" at bounding box center [798, 218] width 14 height 14
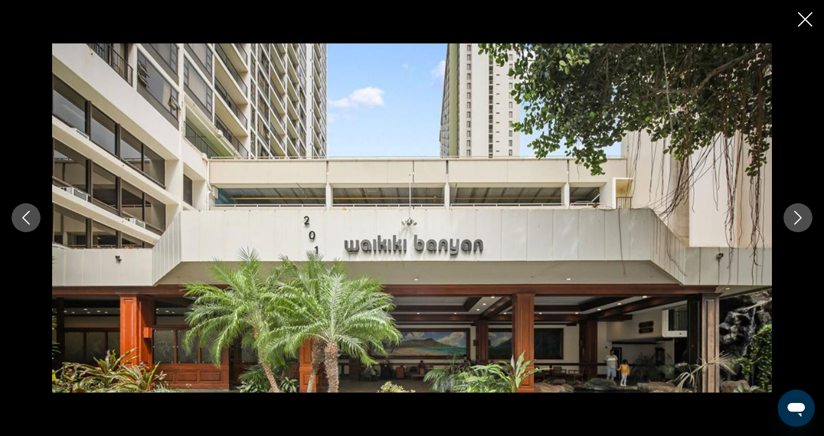
click at [805, 20] on icon "Close slideshow" at bounding box center [805, 19] width 14 height 14
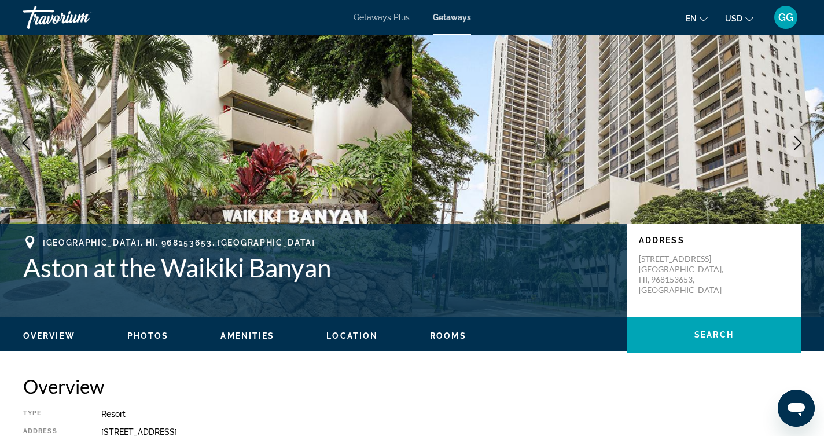
scroll to position [65, 0]
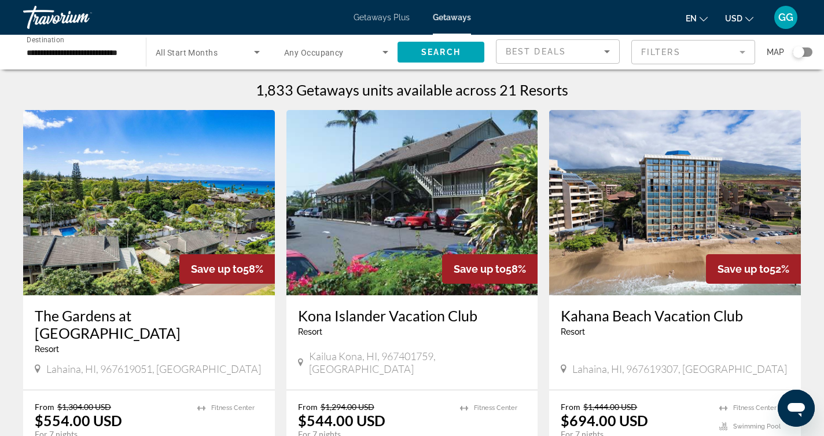
click at [443, 16] on span "Getaways" at bounding box center [452, 17] width 38 height 9
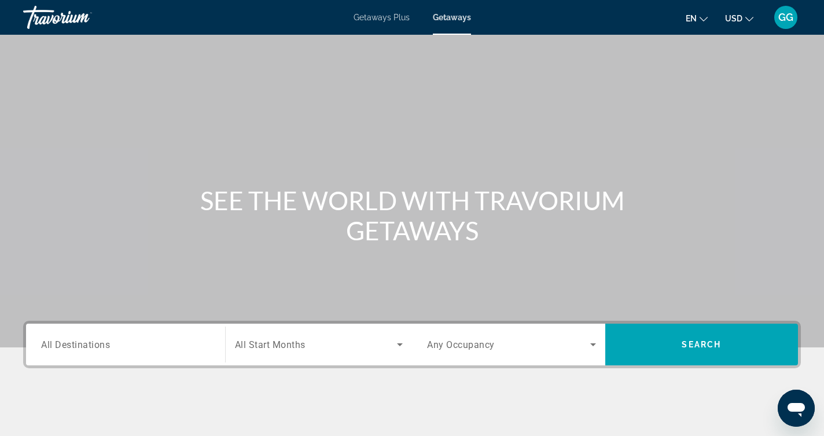
click at [98, 344] on span "All Destinations" at bounding box center [75, 343] width 69 height 11
click at [98, 344] on input "Destination All Destinations" at bounding box center [125, 345] width 169 height 14
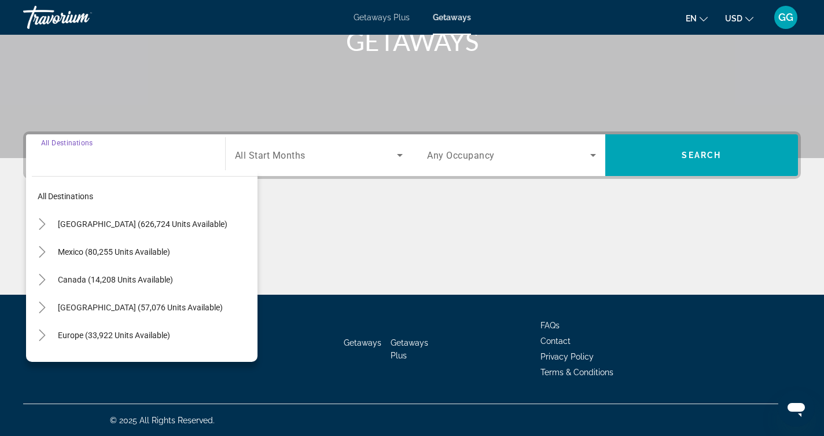
scroll to position [190, 0]
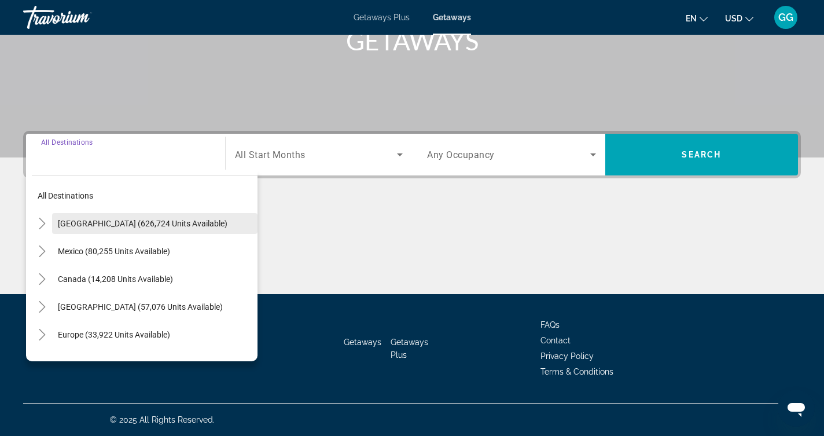
click at [134, 223] on span "[GEOGRAPHIC_DATA] (626,724 units available)" at bounding box center [143, 223] width 170 height 9
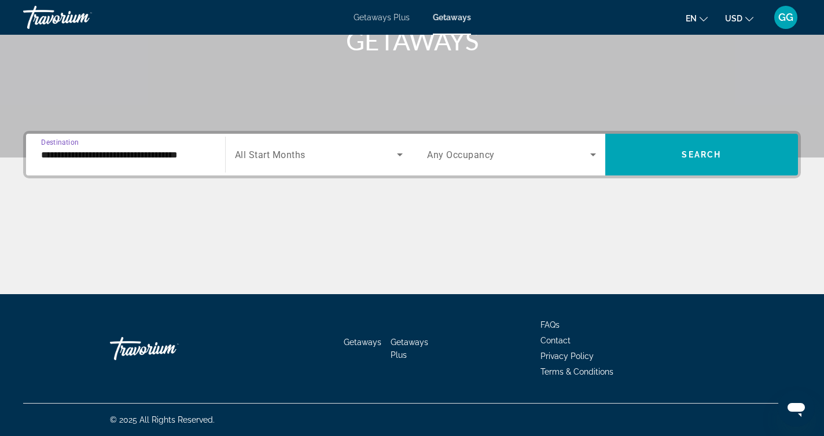
click at [117, 154] on input "**********" at bounding box center [125, 155] width 169 height 14
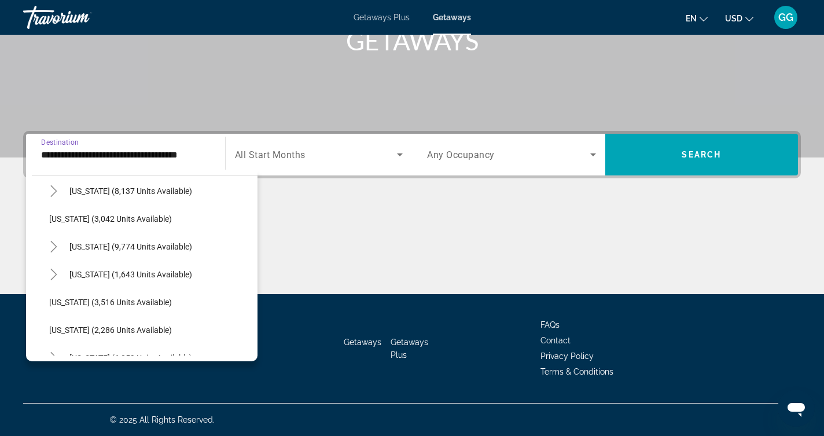
scroll to position [644, 0]
click at [163, 242] on span "[US_STATE] (9,774 units available)" at bounding box center [130, 245] width 123 height 9
type input "**********"
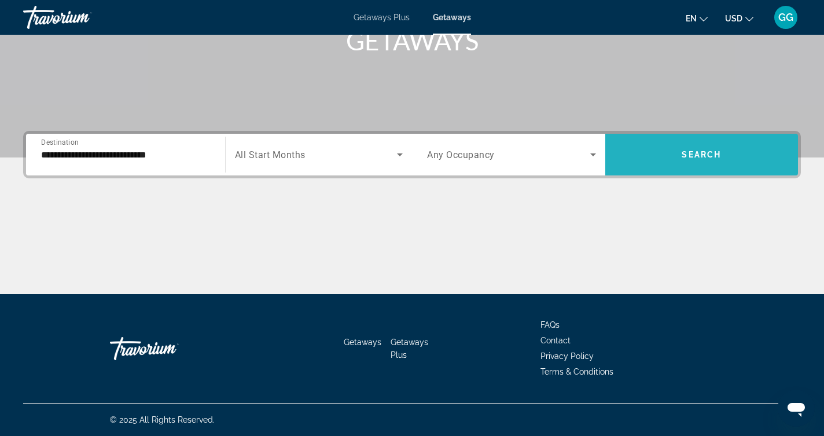
click at [701, 153] on span "Search" at bounding box center [701, 154] width 39 height 9
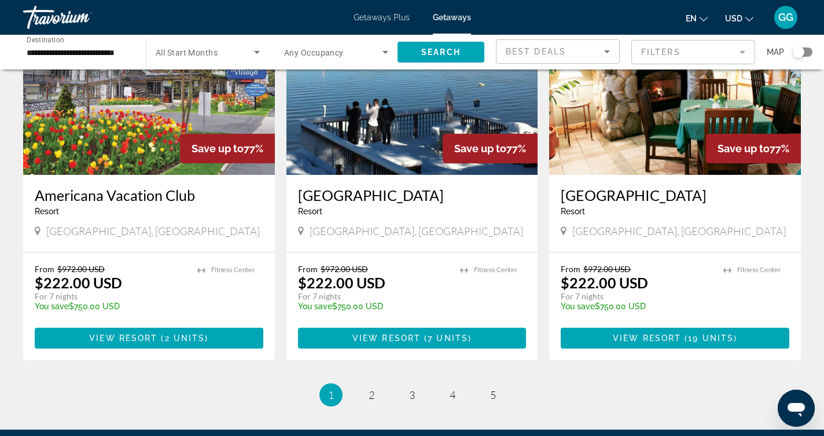
scroll to position [1358, 0]
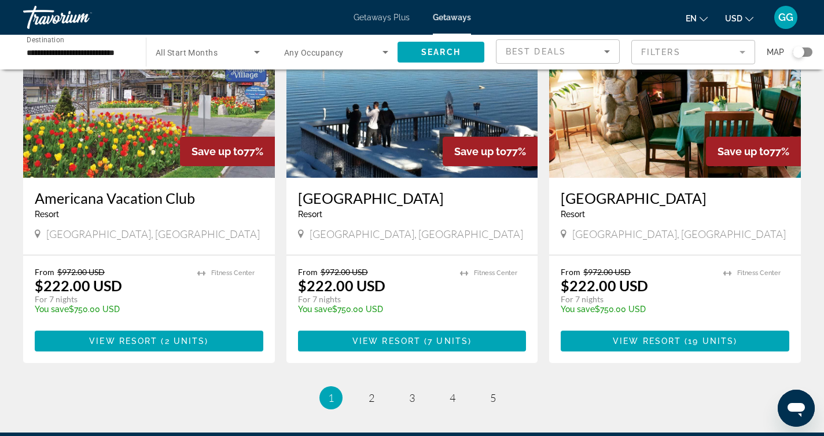
click at [695, 189] on h3 "[GEOGRAPHIC_DATA]" at bounding box center [675, 197] width 229 height 17
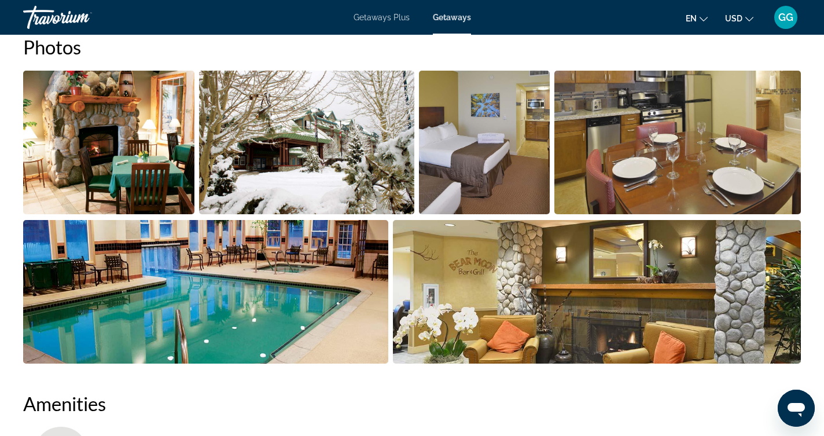
scroll to position [493, 0]
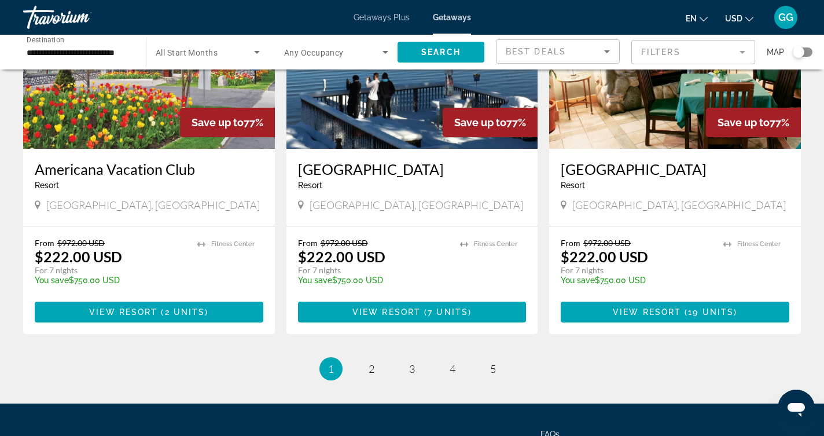
scroll to position [1404, 0]
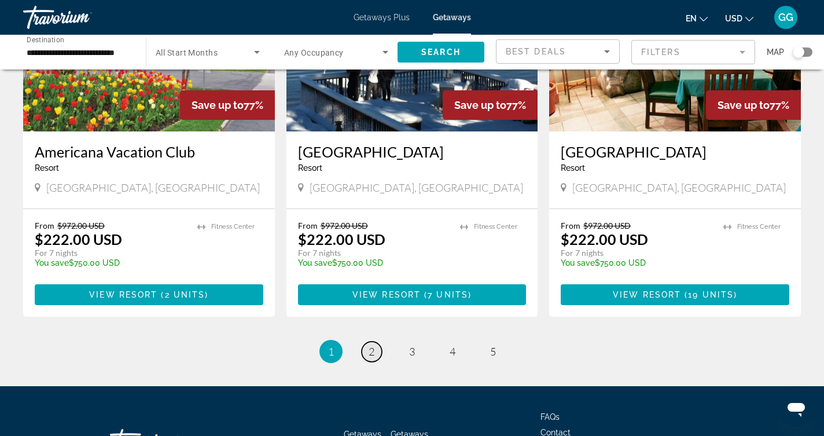
click at [370, 345] on span "2" at bounding box center [372, 351] width 6 height 13
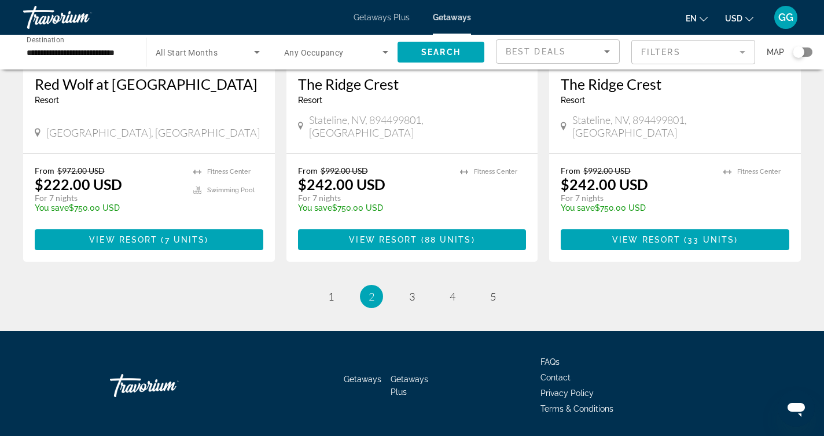
scroll to position [1471, 0]
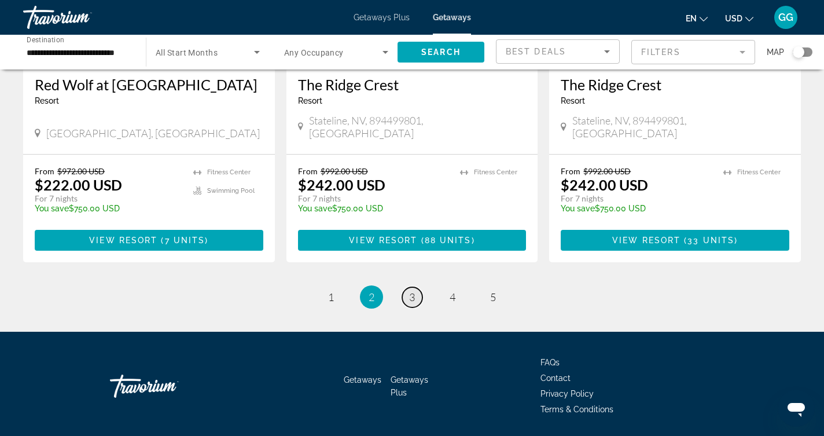
click at [413, 290] on span "3" at bounding box center [412, 296] width 6 height 13
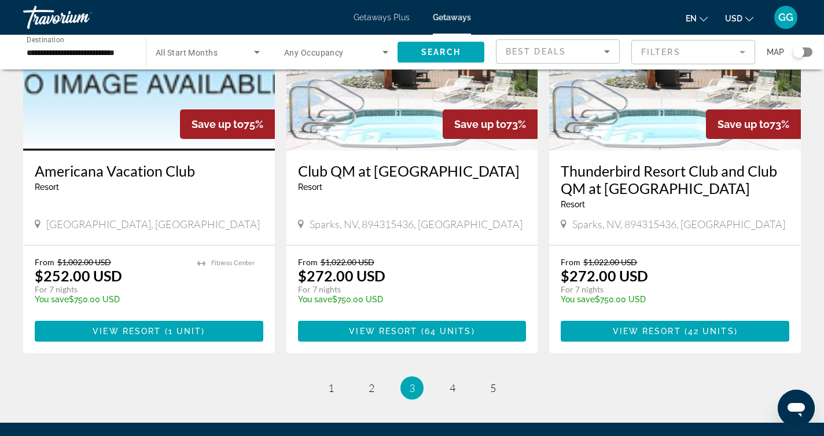
scroll to position [1423, 0]
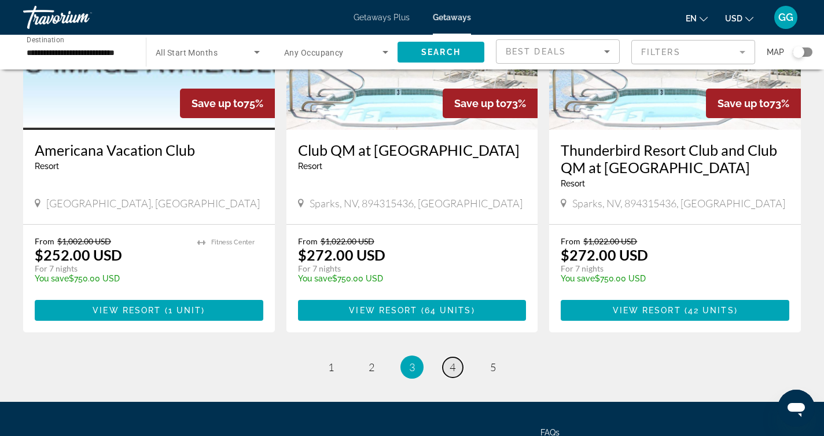
click at [450, 360] on span "4" at bounding box center [453, 366] width 6 height 13
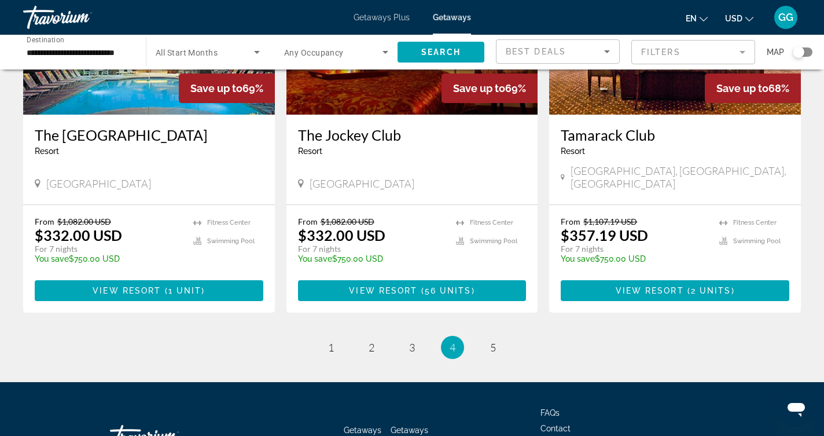
scroll to position [1460, 0]
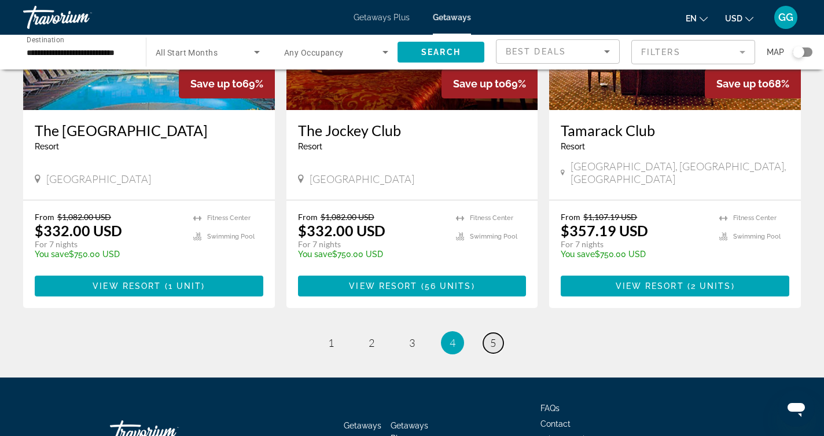
click at [495, 336] on span "5" at bounding box center [493, 342] width 6 height 13
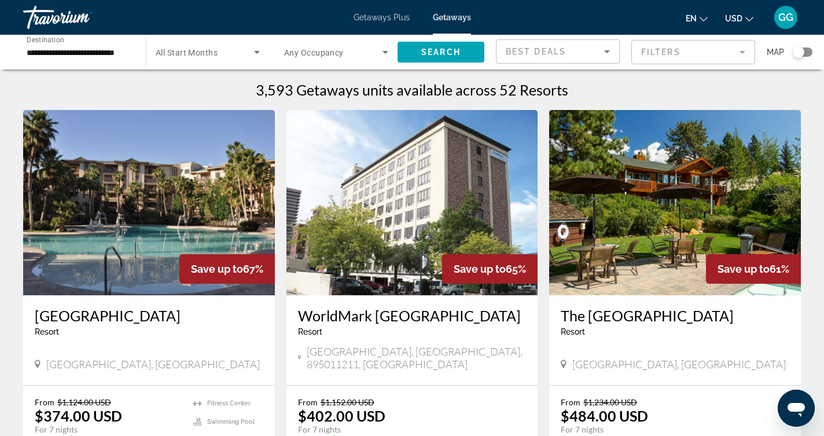
click at [451, 15] on span "Getaways" at bounding box center [452, 17] width 38 height 9
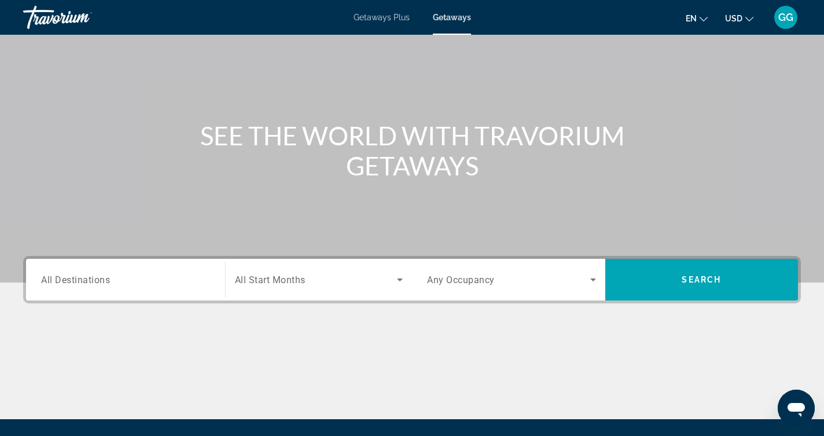
scroll to position [75, 0]
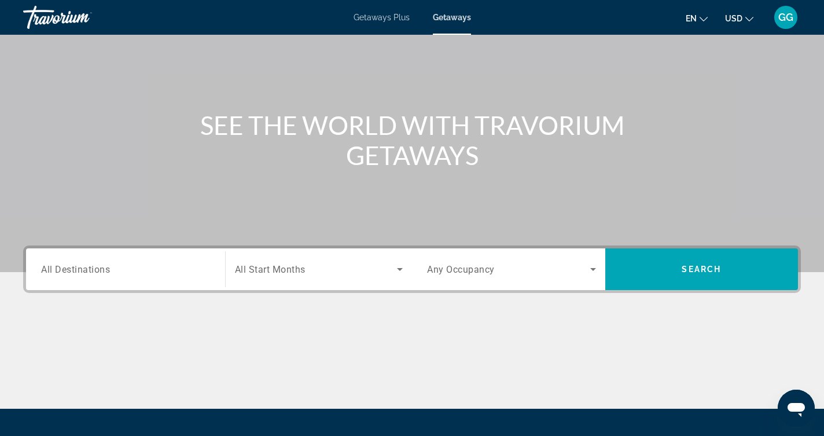
click at [94, 268] on span "All Destinations" at bounding box center [75, 268] width 69 height 11
click at [94, 268] on input "Destination All Destinations" at bounding box center [125, 270] width 169 height 14
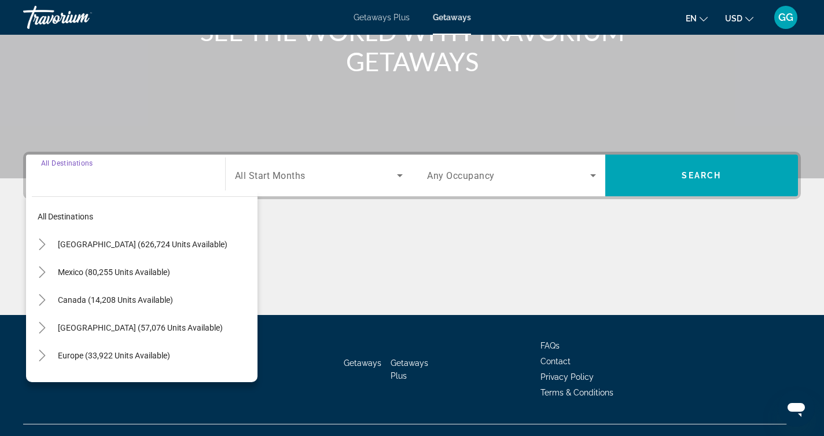
scroll to position [190, 0]
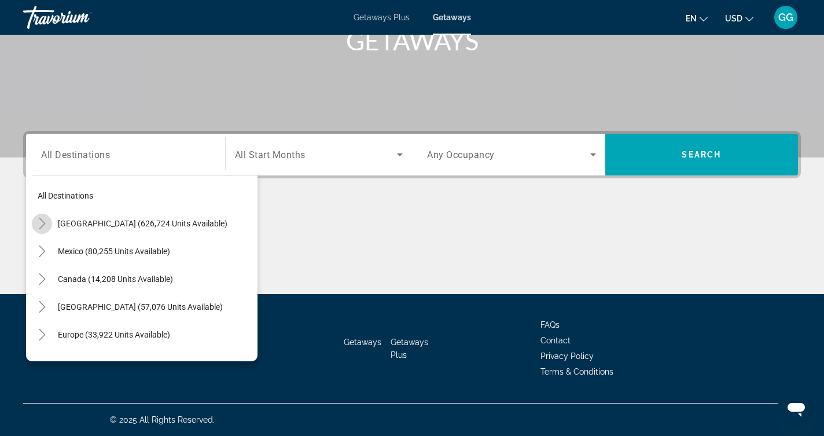
click at [44, 222] on icon "Toggle United States (626,724 units available)" at bounding box center [42, 224] width 12 height 12
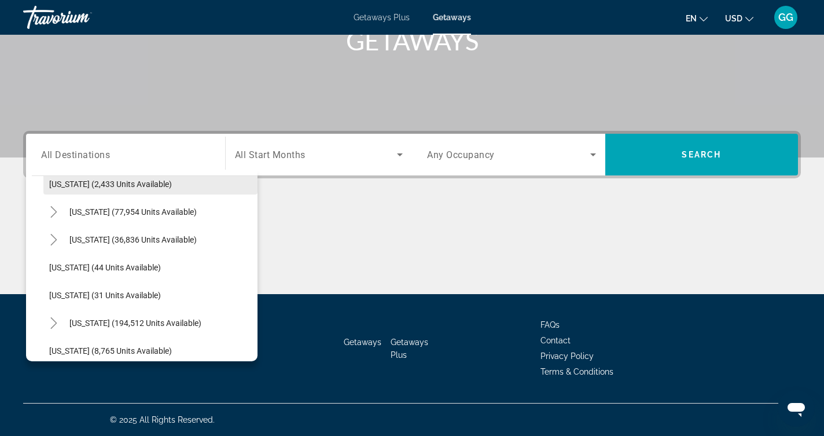
scroll to position [95, 0]
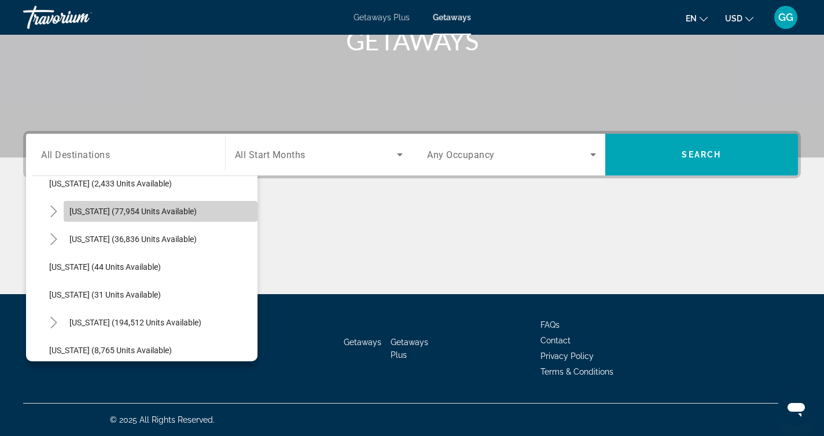
click at [181, 213] on span "[US_STATE] (77,954 units available)" at bounding box center [132, 211] width 127 height 9
type input "**********"
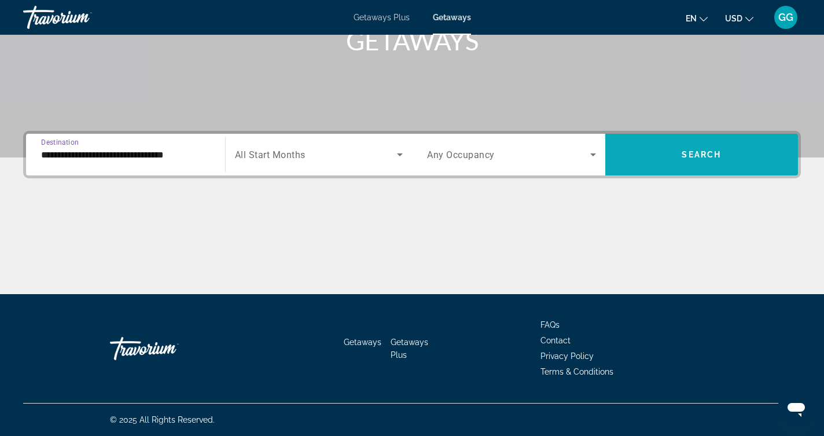
click at [730, 153] on span "Search widget" at bounding box center [701, 155] width 193 height 28
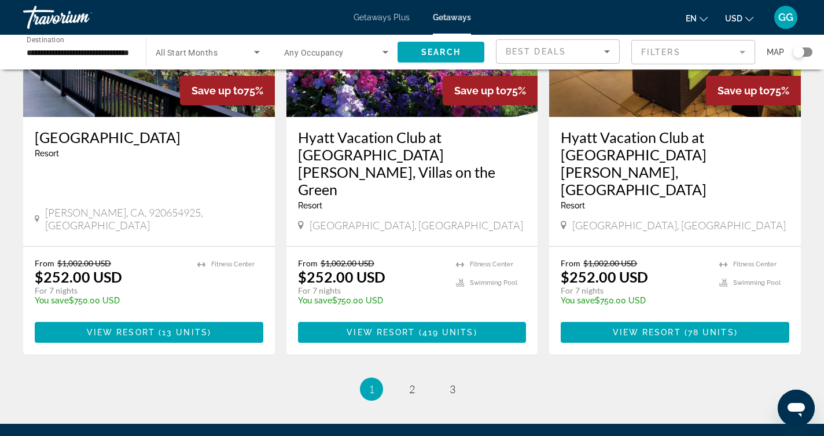
scroll to position [1498, 0]
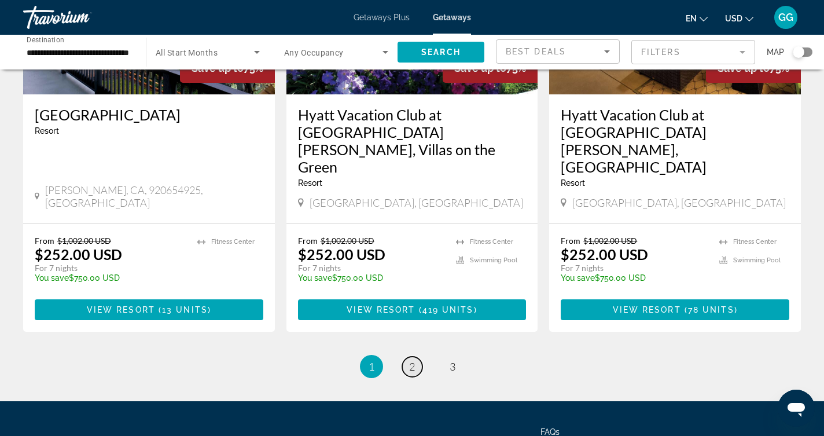
click at [415, 360] on span "2" at bounding box center [412, 366] width 6 height 13
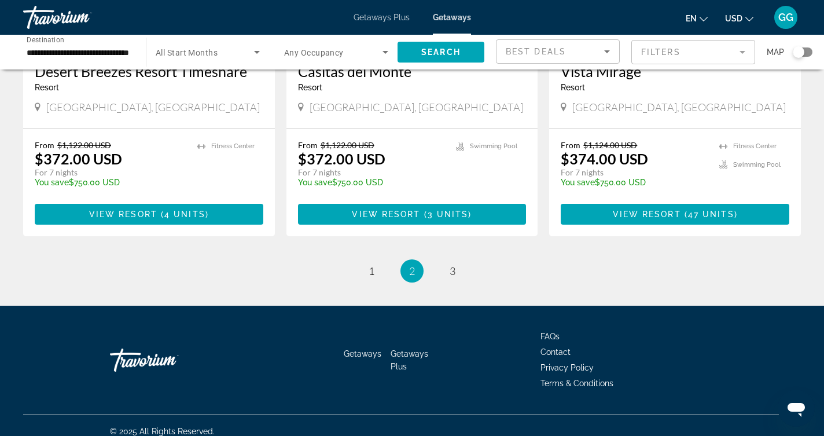
scroll to position [1471, 0]
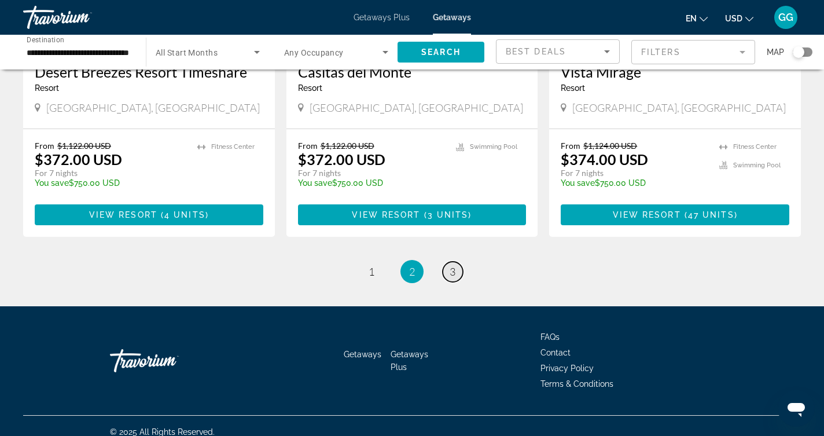
click at [455, 265] on span "3" at bounding box center [453, 271] width 6 height 13
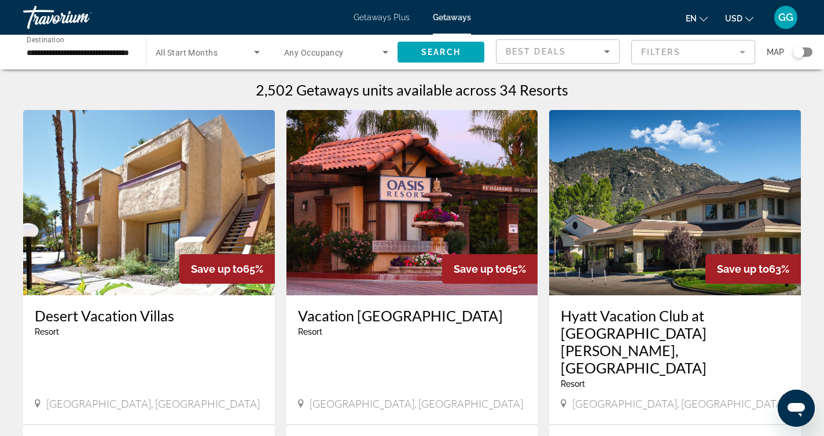
click at [671, 51] on mat-form-field "Filters" at bounding box center [693, 52] width 124 height 24
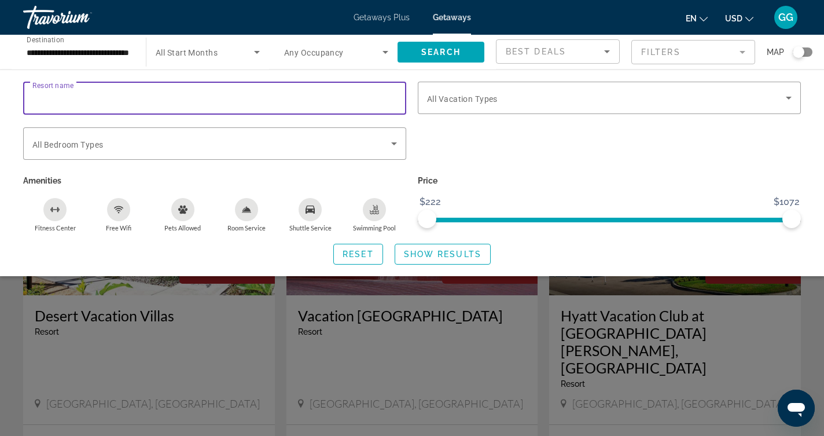
paste input "**********"
type input "**********"
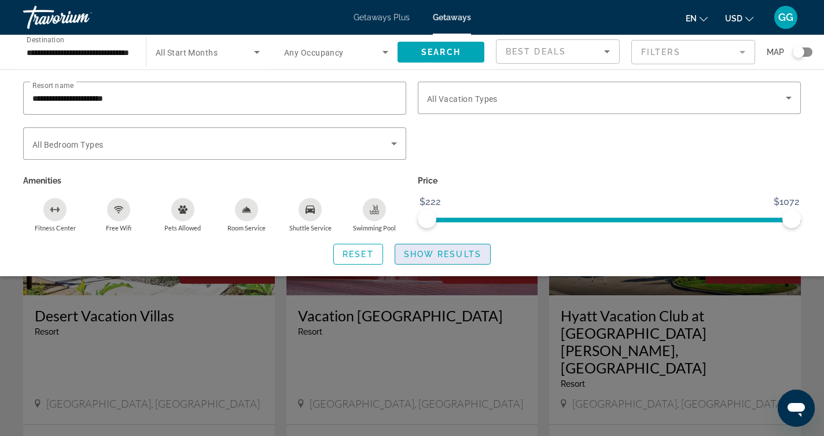
click at [420, 253] on span "Show Results" at bounding box center [443, 253] width 78 height 9
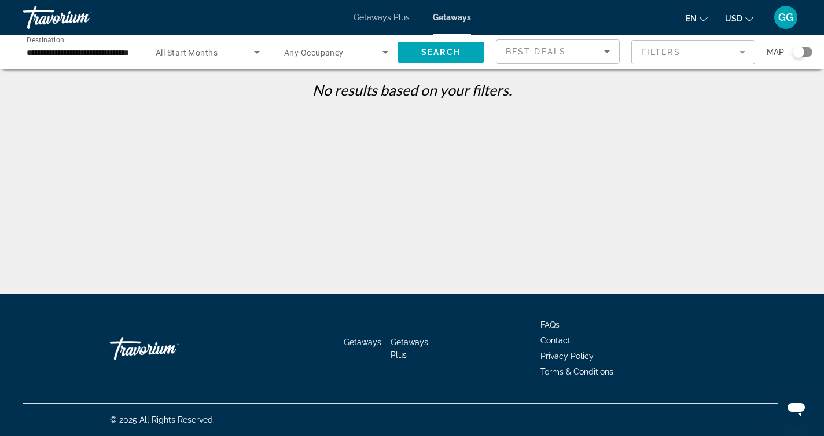
click at [447, 13] on span "Getaways" at bounding box center [452, 17] width 38 height 9
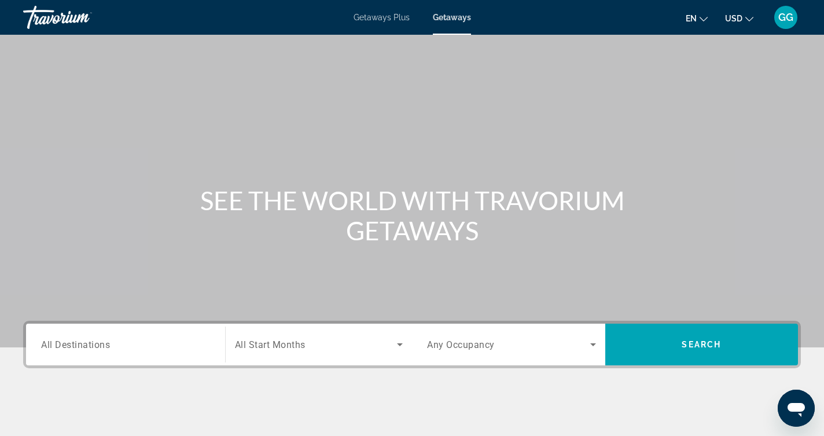
click at [87, 344] on span "All Destinations" at bounding box center [75, 343] width 69 height 11
click at [87, 344] on input "Destination All Destinations" at bounding box center [125, 345] width 169 height 14
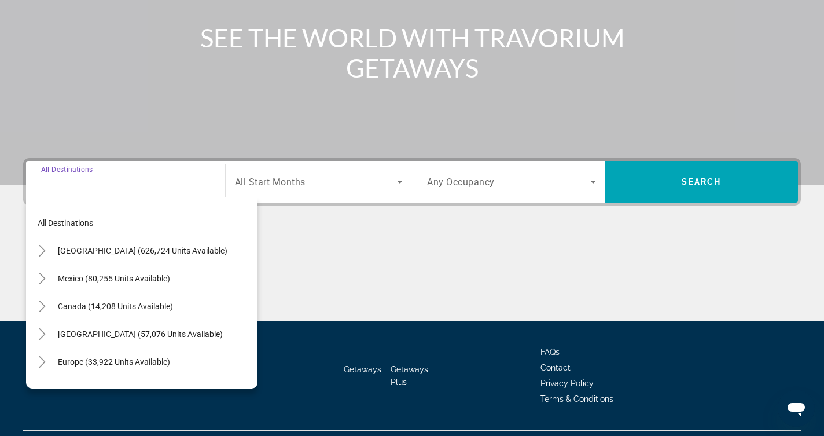
scroll to position [190, 0]
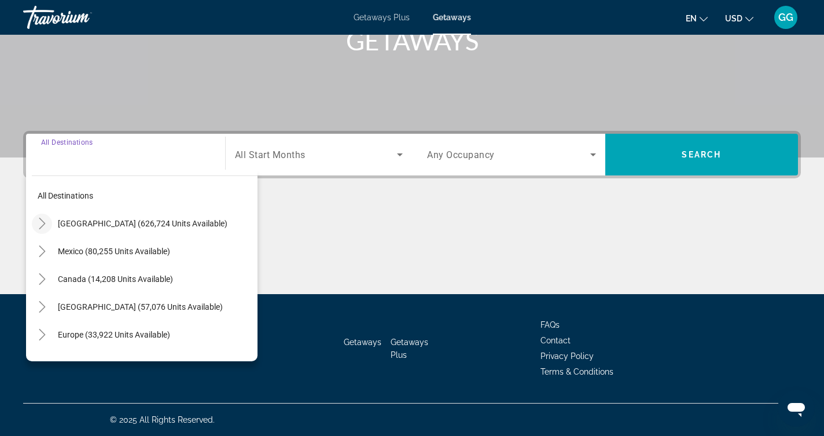
click at [43, 222] on icon "Toggle United States (626,724 units available)" at bounding box center [42, 224] width 6 height 12
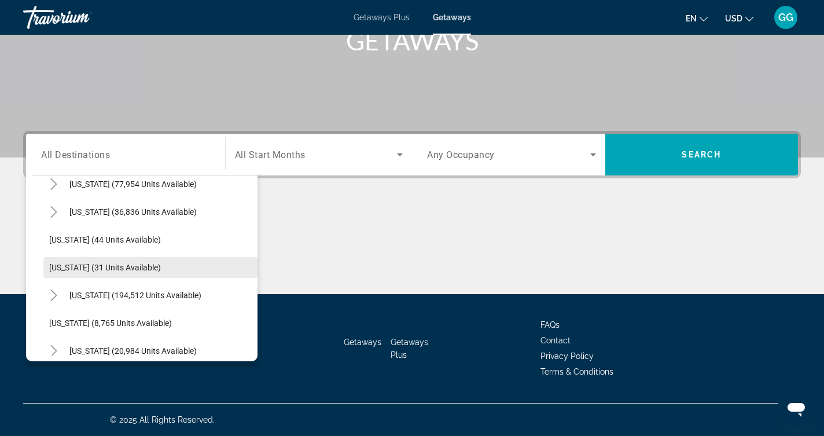
scroll to position [106, 0]
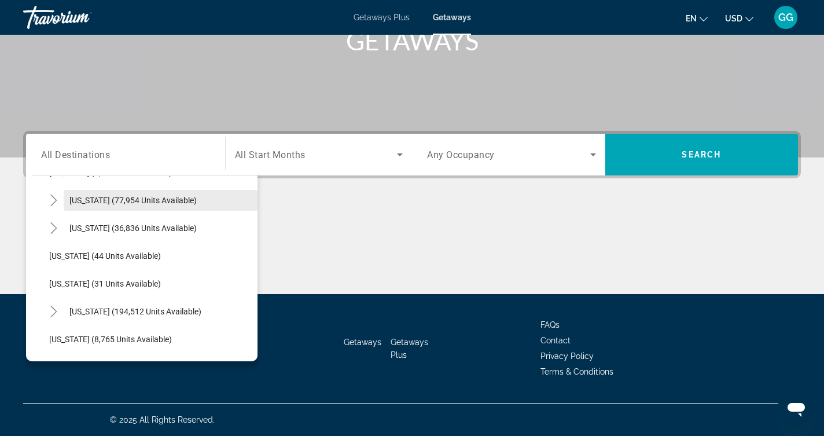
click at [185, 197] on span "[US_STATE] (77,954 units available)" at bounding box center [132, 200] width 127 height 9
type input "**********"
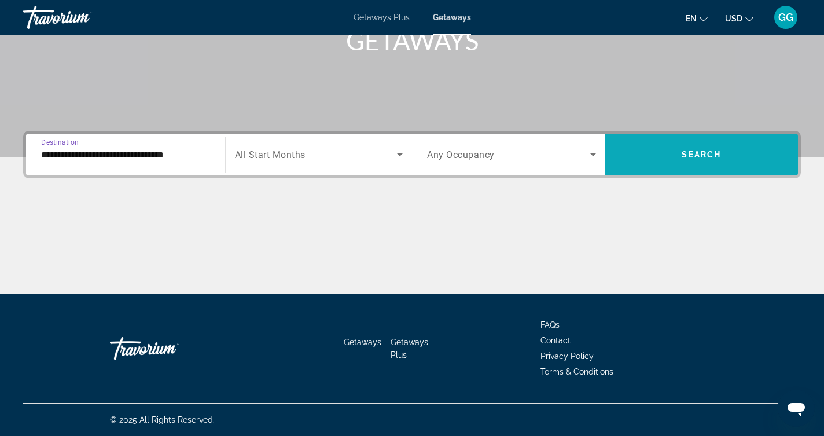
click at [690, 152] on span "Search" at bounding box center [701, 154] width 39 height 9
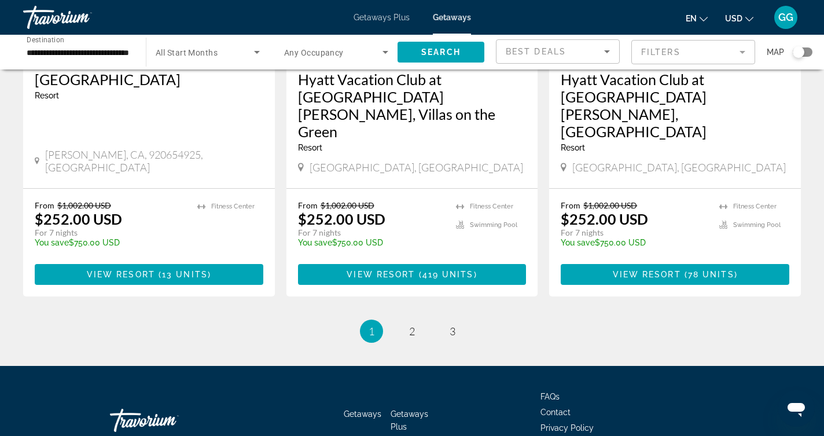
scroll to position [1533, 0]
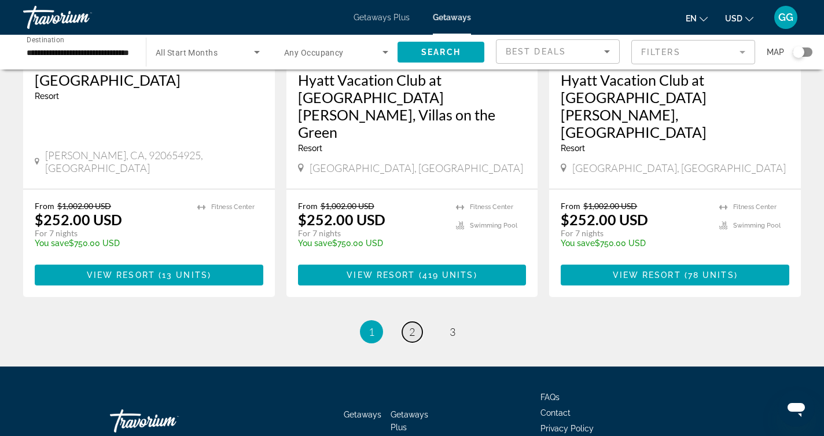
click at [413, 325] on span "2" at bounding box center [412, 331] width 6 height 13
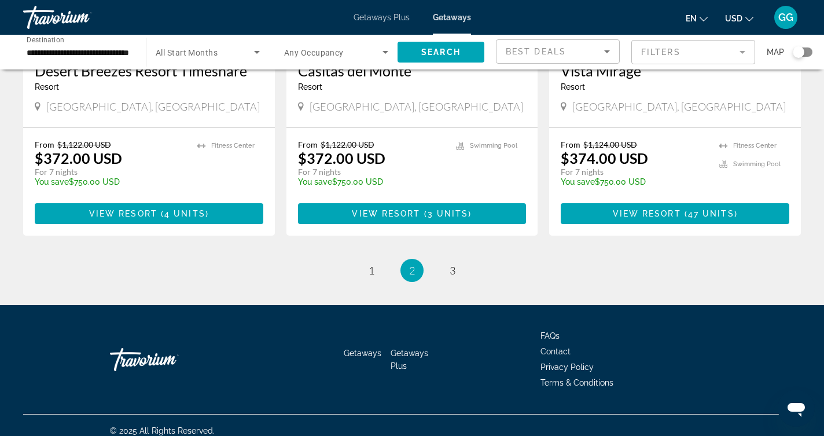
scroll to position [1471, 0]
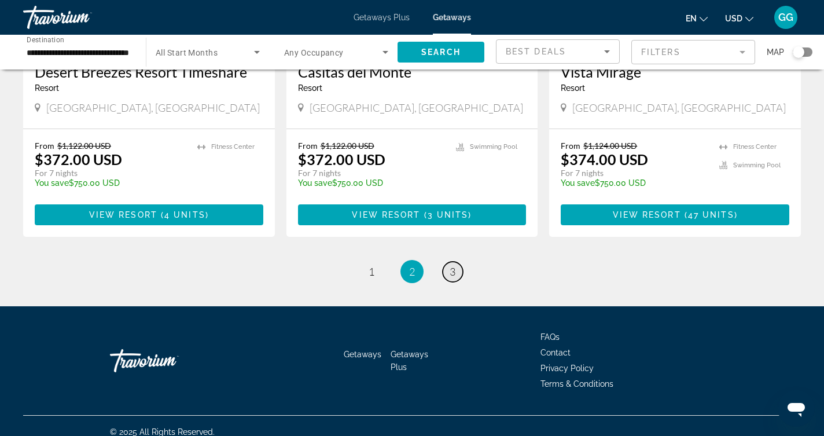
click at [454, 265] on span "3" at bounding box center [453, 271] width 6 height 13
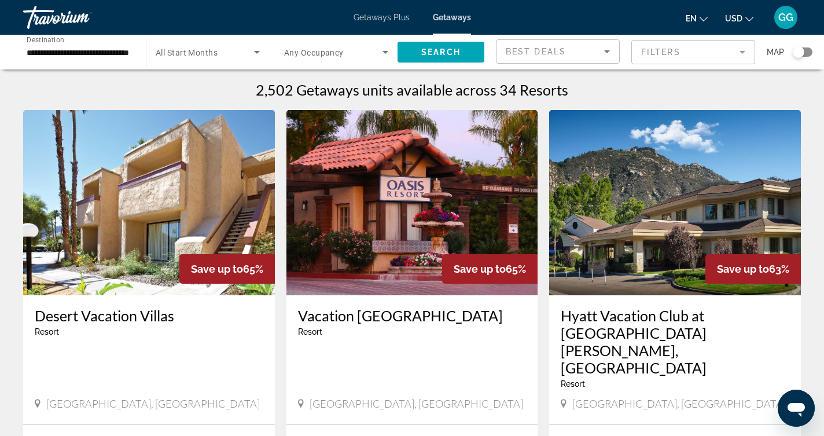
click at [787, 15] on span "GG" at bounding box center [785, 18] width 15 height 12
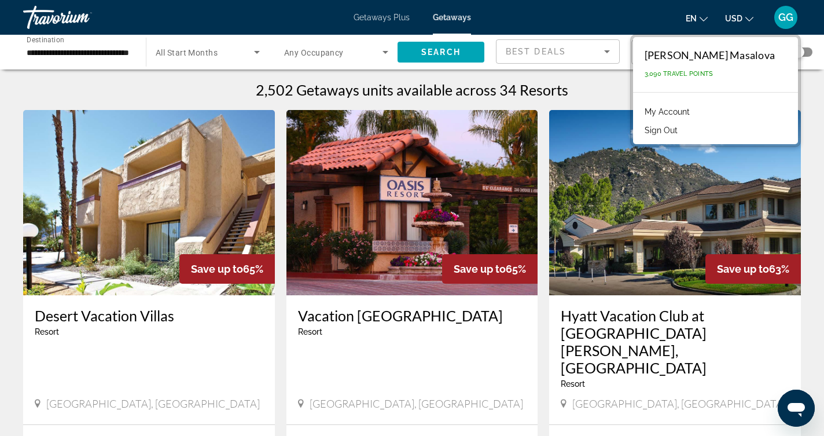
click at [641, 130] on button "Sign Out" at bounding box center [661, 130] width 45 height 15
